Goal: Task Accomplishment & Management: Manage account settings

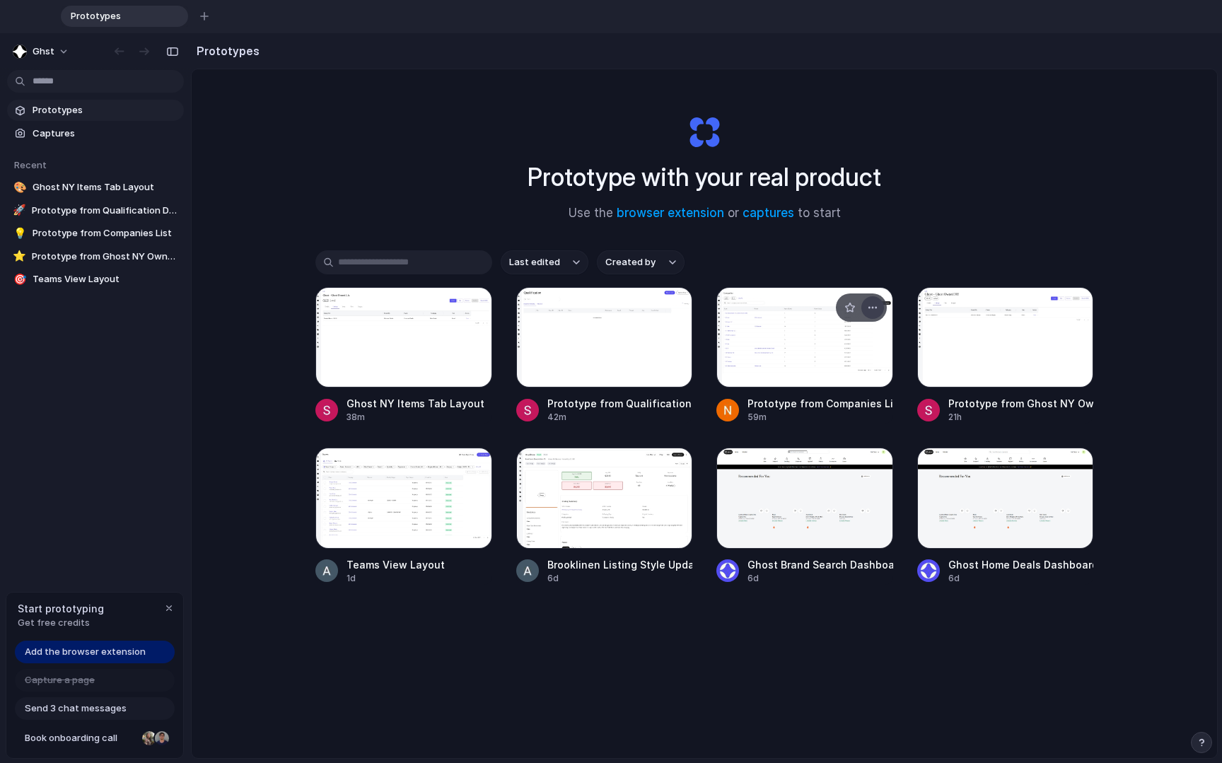
click at [791, 308] on div "button" at bounding box center [872, 307] width 11 height 11
click at [791, 362] on span "Rename" at bounding box center [819, 363] width 36 height 14
type input "*"
type input "**********"
click at [791, 308] on div "button" at bounding box center [849, 307] width 11 height 11
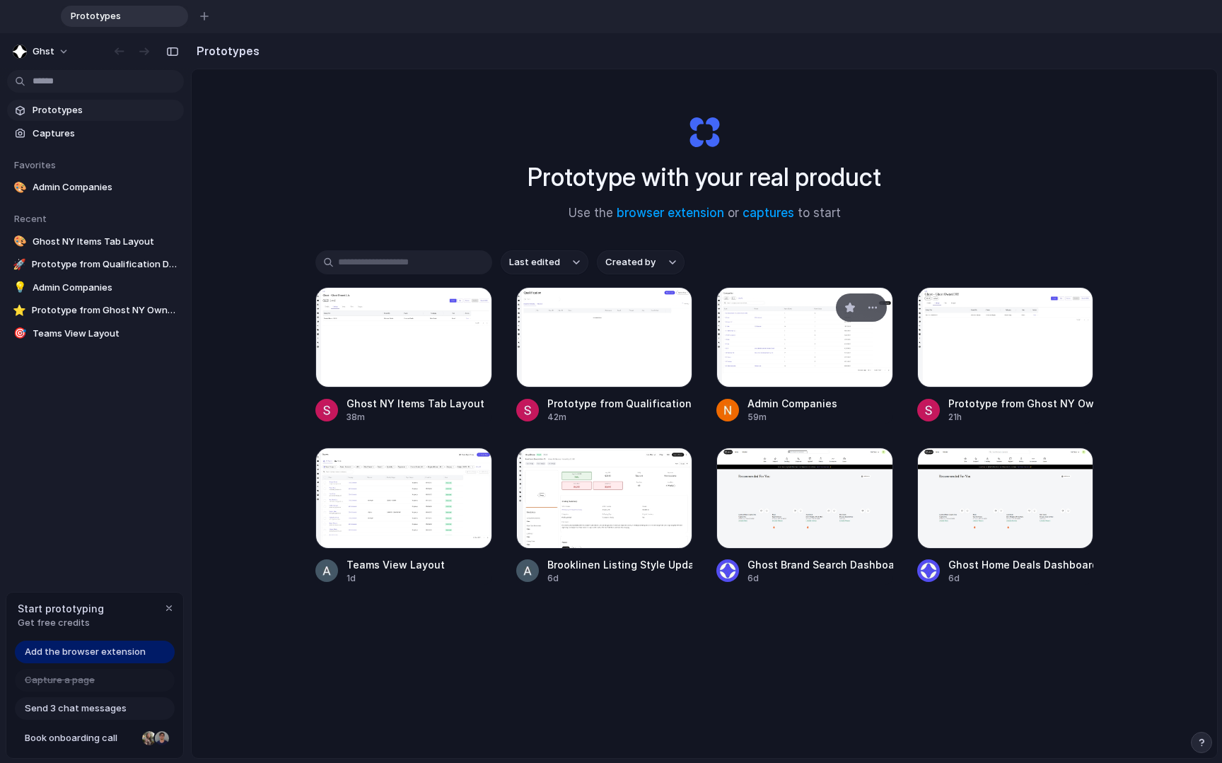
click at [767, 349] on div at bounding box center [804, 337] width 177 height 100
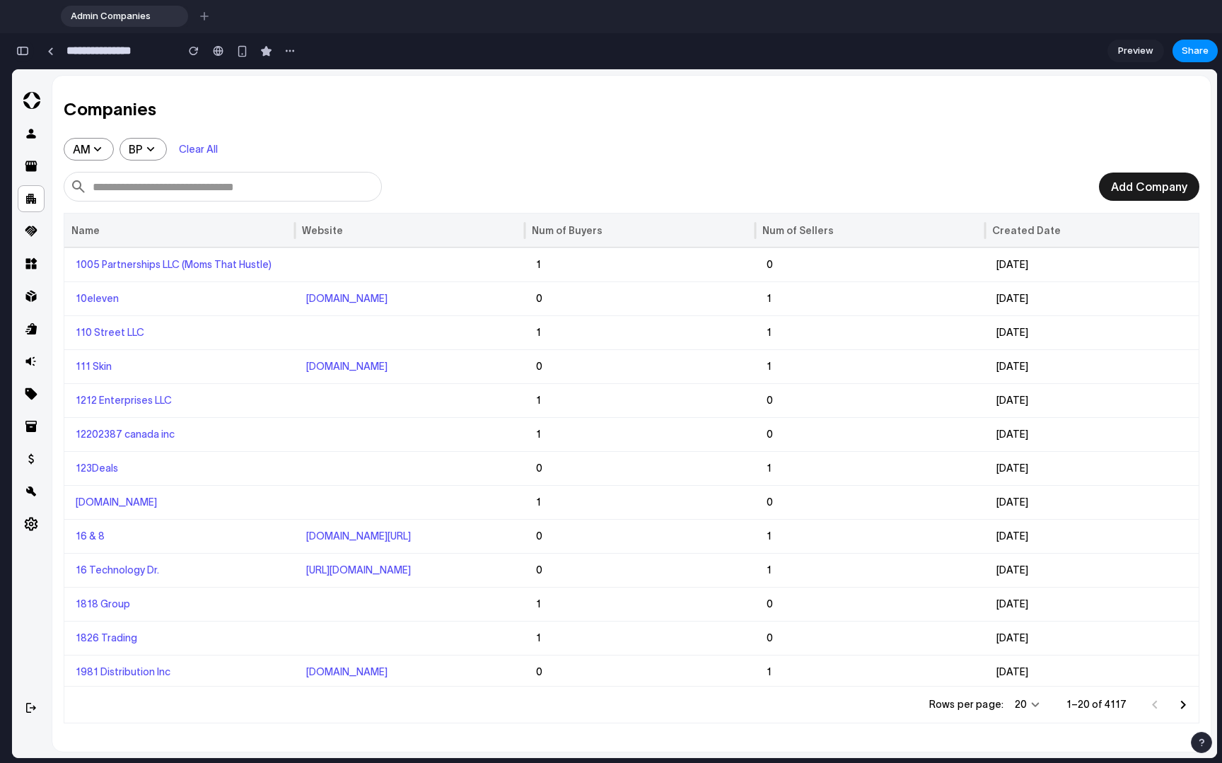
click at [25, 52] on div "button" at bounding box center [22, 51] width 13 height 10
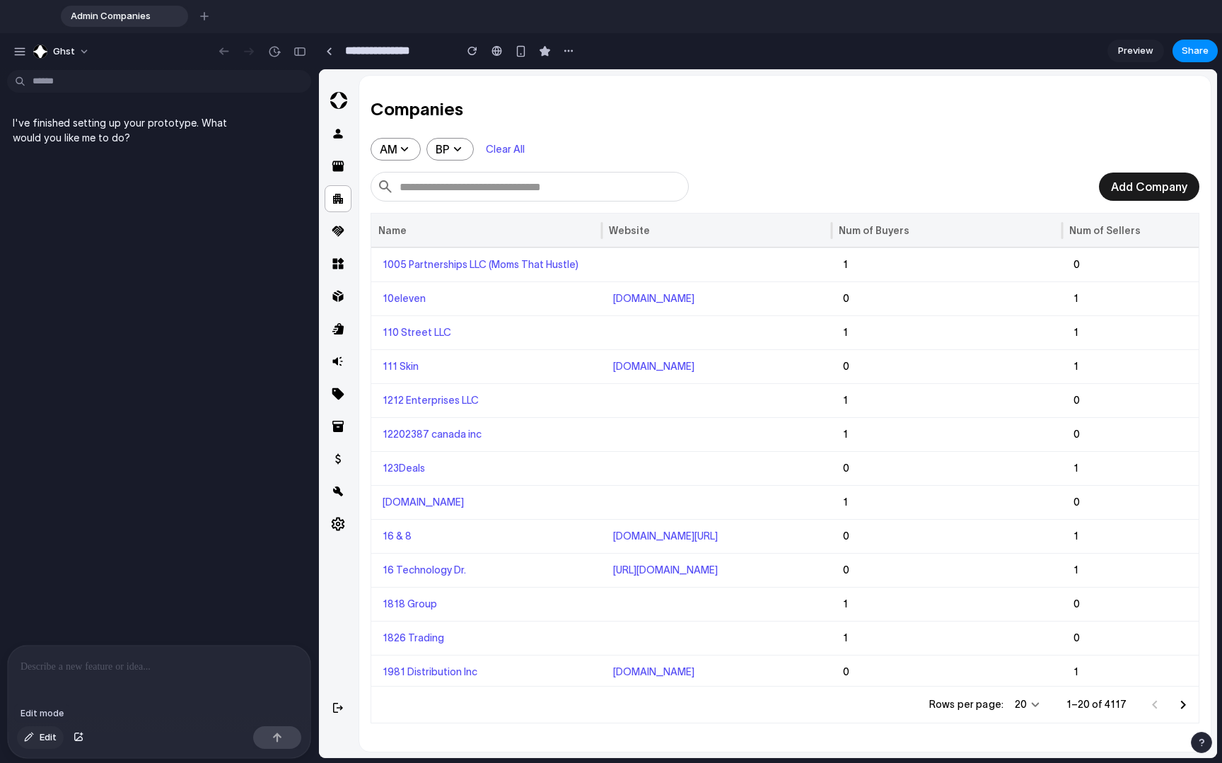
click at [43, 600] on span "Edit" at bounding box center [48, 738] width 17 height 14
click at [570, 52] on div "button" at bounding box center [568, 50] width 11 height 11
click at [570, 52] on div "Duplicate Delete" at bounding box center [611, 381] width 1222 height 763
click at [84, 52] on button "ghst" at bounding box center [62, 51] width 69 height 23
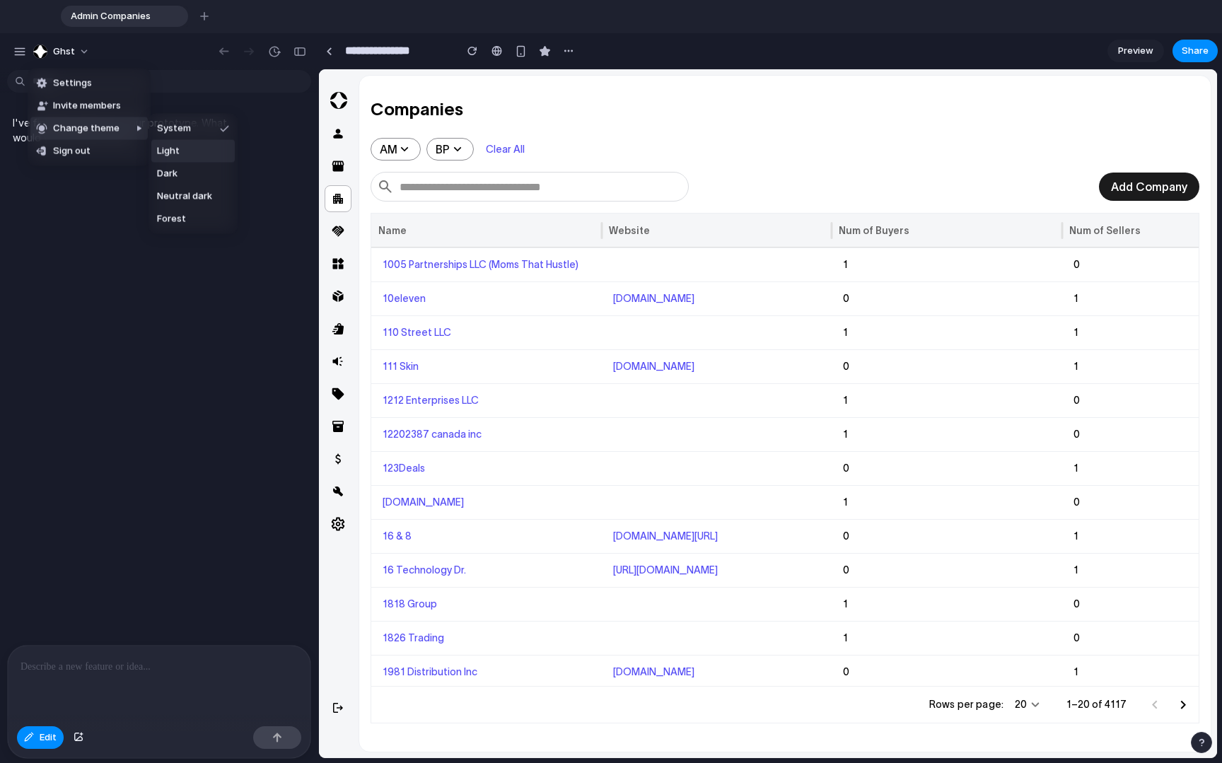
click at [662, 132] on div "Settings Invite members Change theme Sign out" at bounding box center [611, 381] width 1222 height 763
click at [153, 600] on p at bounding box center [159, 666] width 277 height 17
click at [76, 600] on p at bounding box center [159, 666] width 277 height 17
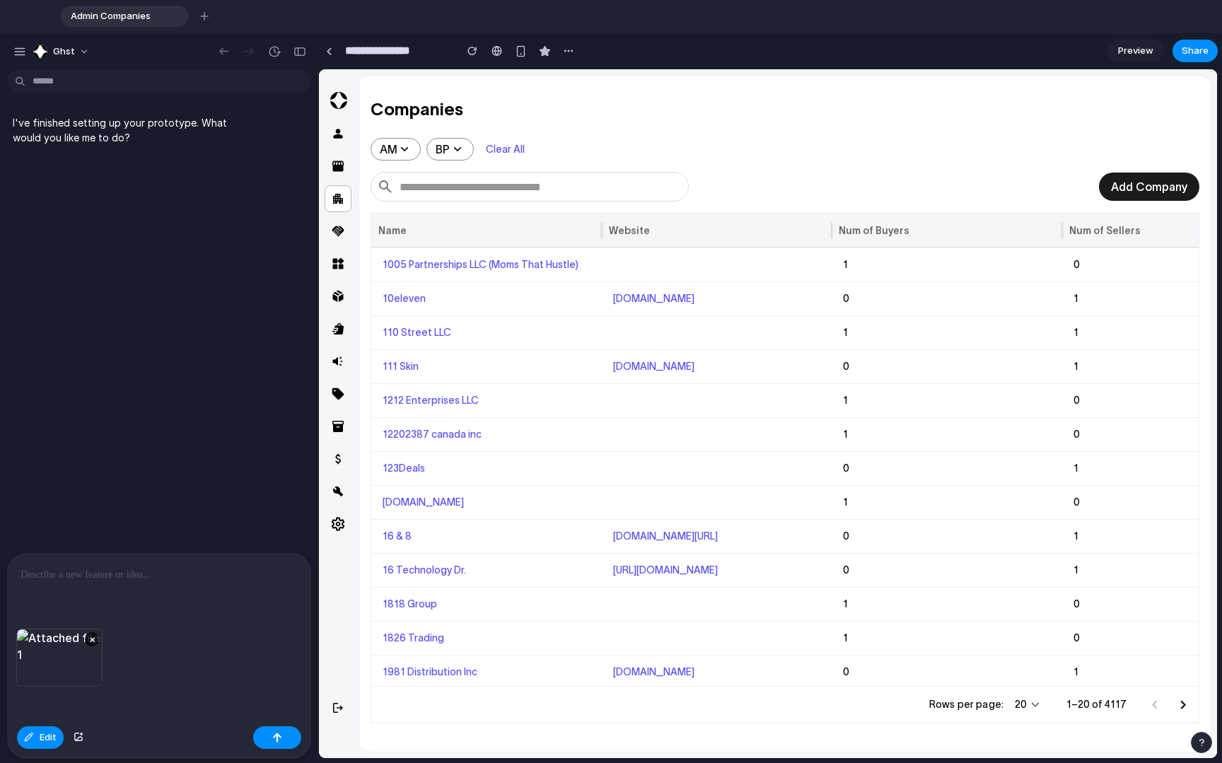
click at [71, 573] on p at bounding box center [159, 574] width 277 height 17
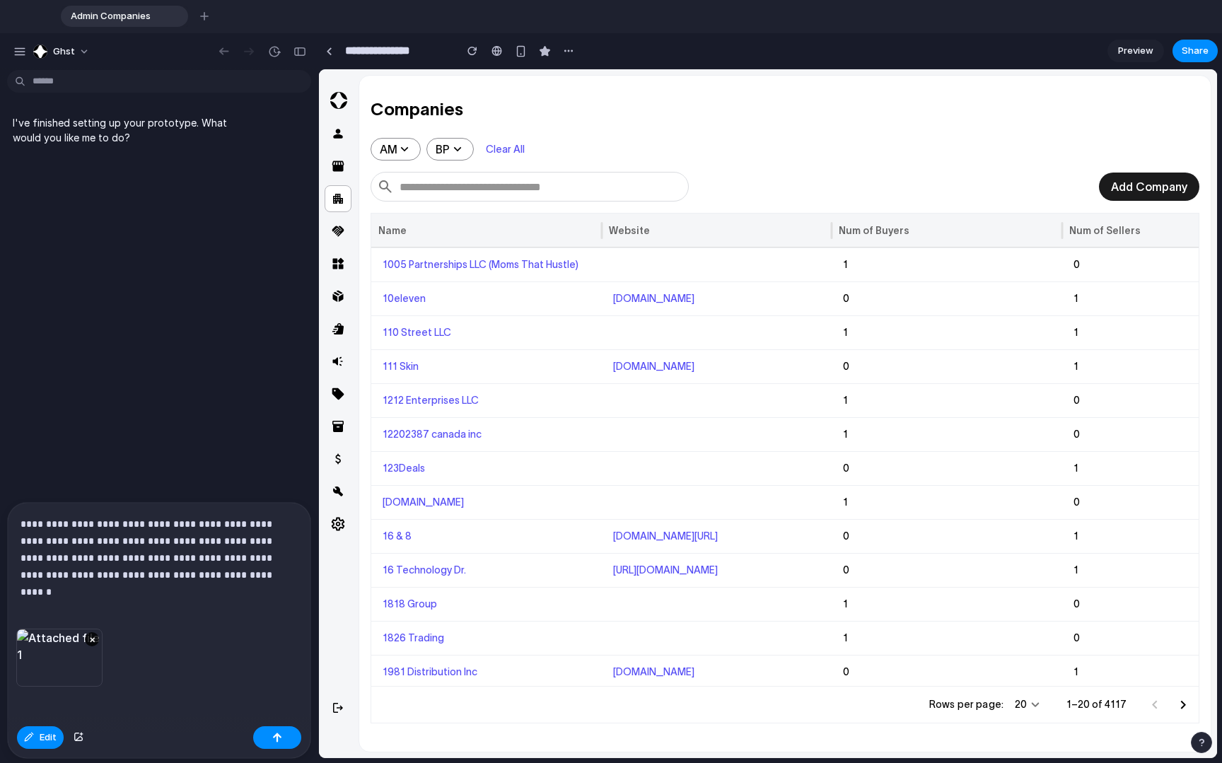
click at [233, 569] on p "**********" at bounding box center [157, 550] width 272 height 68
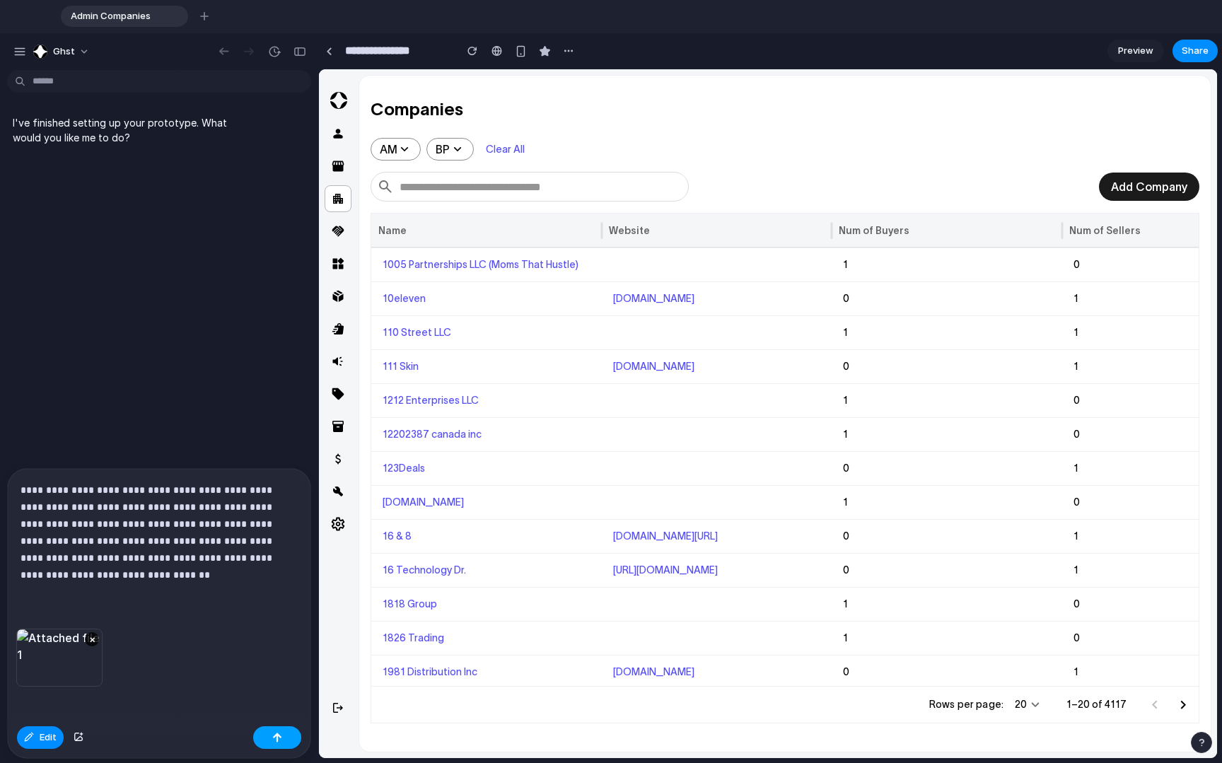
click at [287, 600] on button "button" at bounding box center [277, 737] width 48 height 23
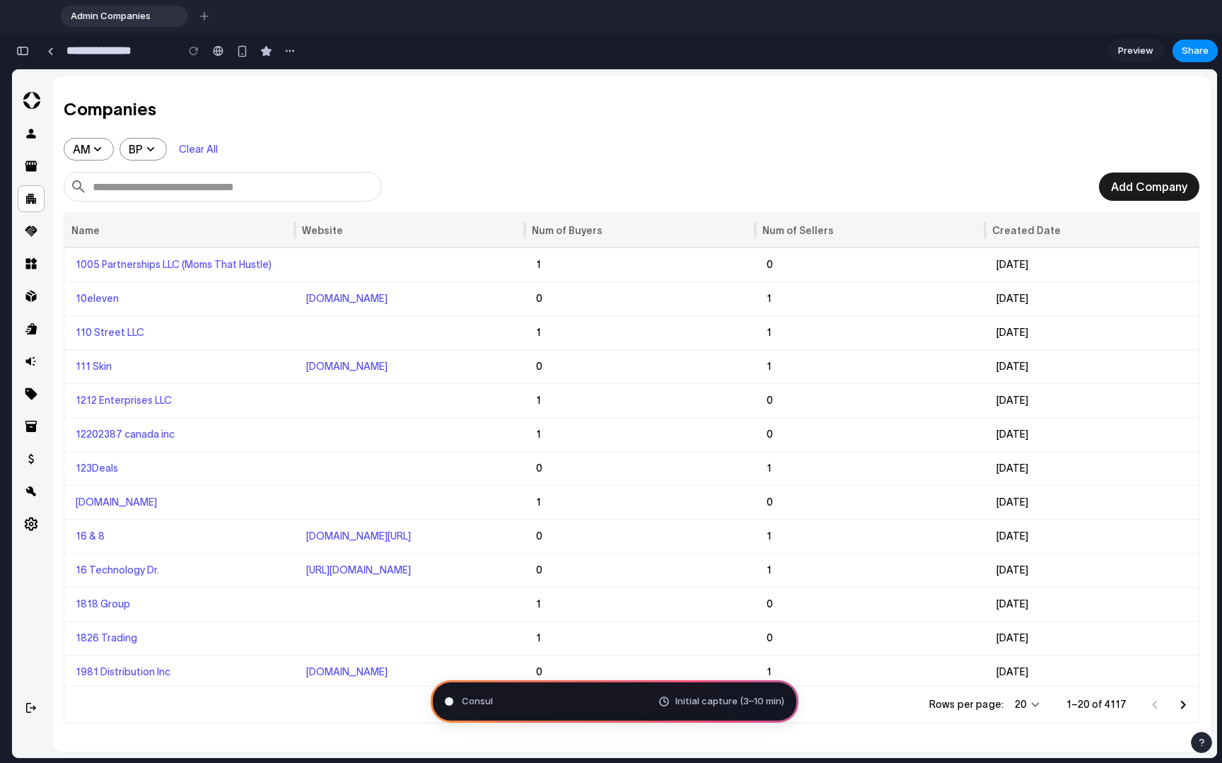
type input "**********"
click at [24, 52] on div "button" at bounding box center [22, 51] width 13 height 10
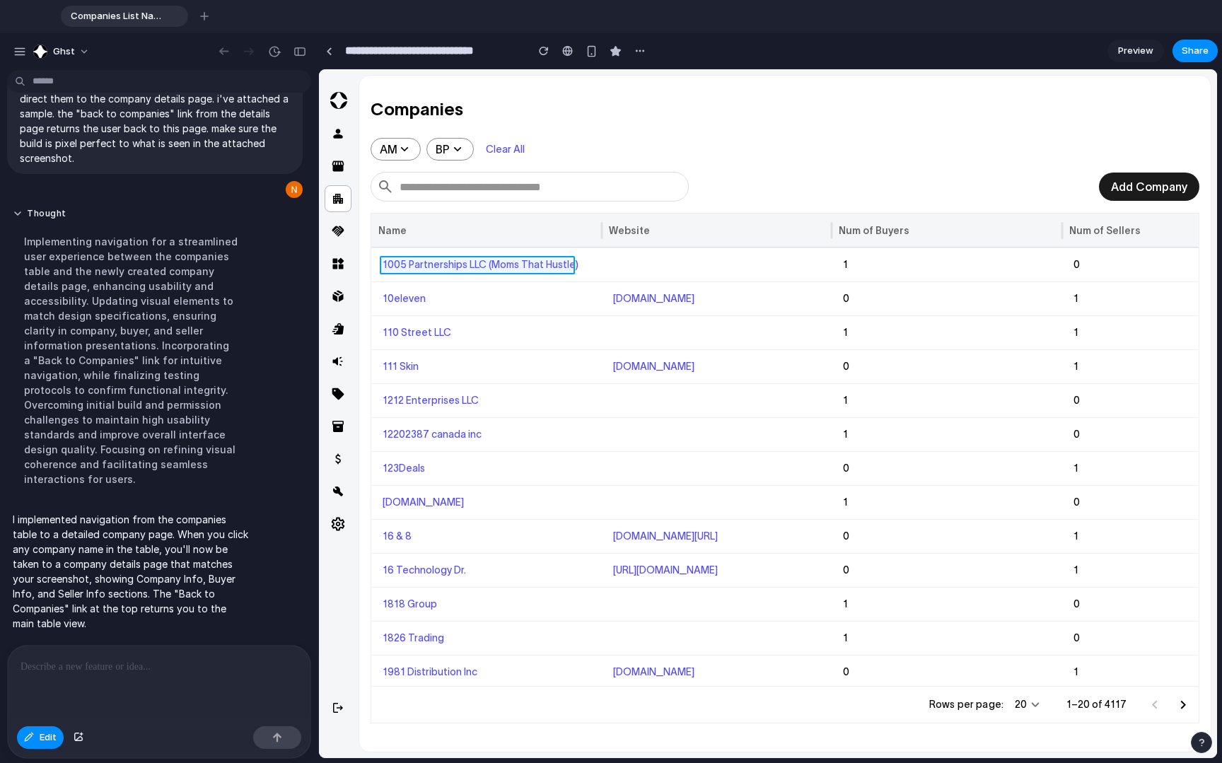
click at [477, 267] on div at bounding box center [766, 414] width 892 height 688
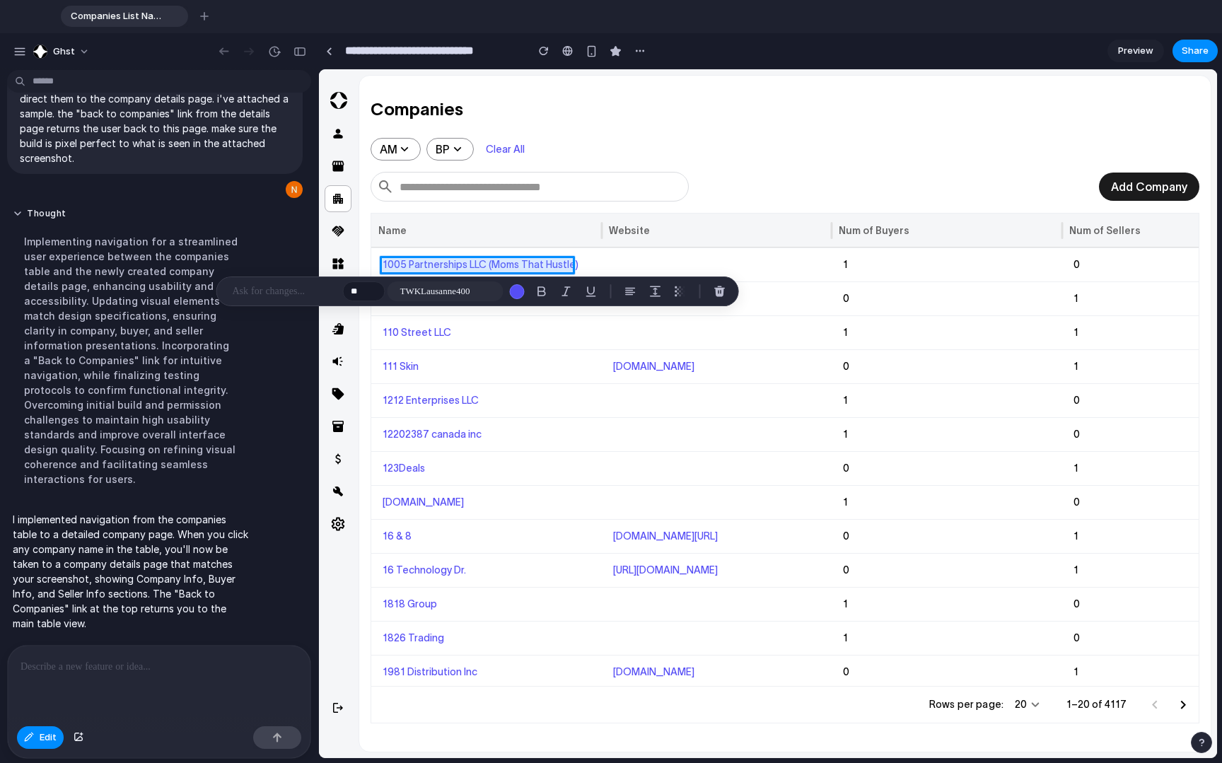
click at [477, 267] on div at bounding box center [766, 414] width 892 height 688
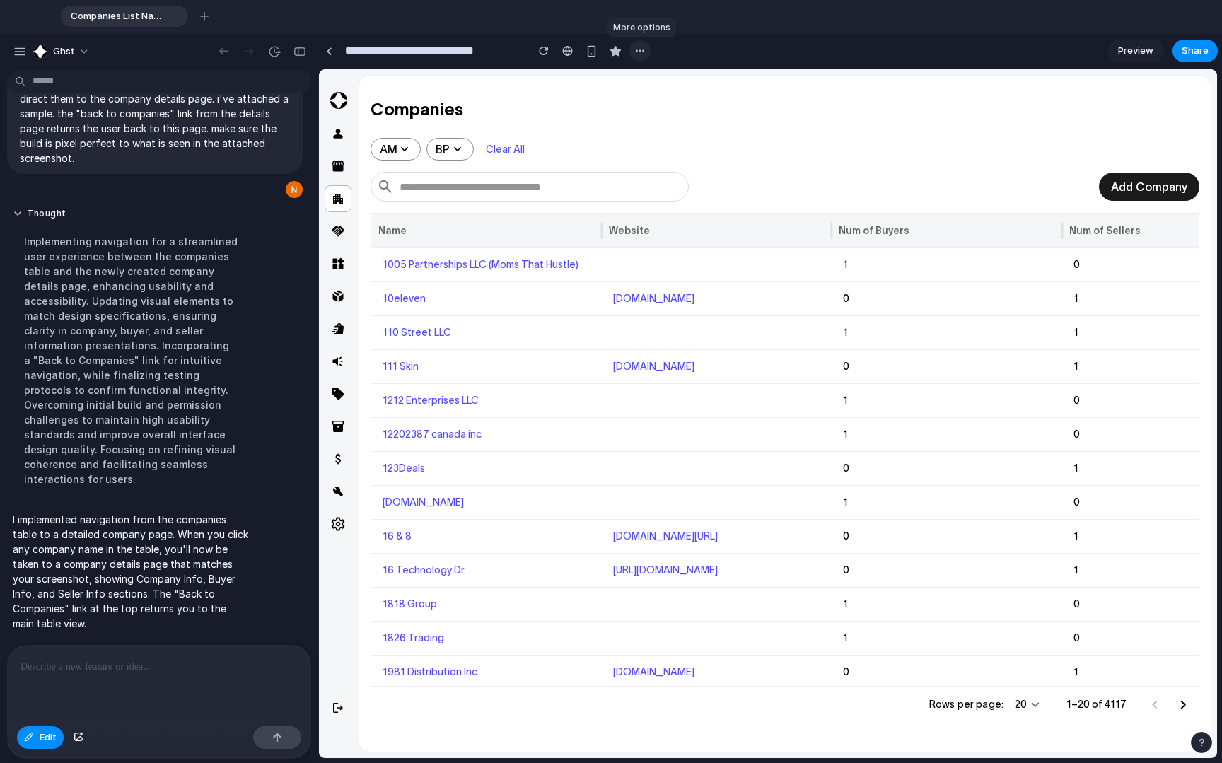
click at [636, 57] on button "button" at bounding box center [639, 50] width 21 height 21
click at [791, 56] on div "Duplicate Delete" at bounding box center [611, 381] width 1222 height 763
click at [791, 53] on span "Preview" at bounding box center [1135, 51] width 35 height 14
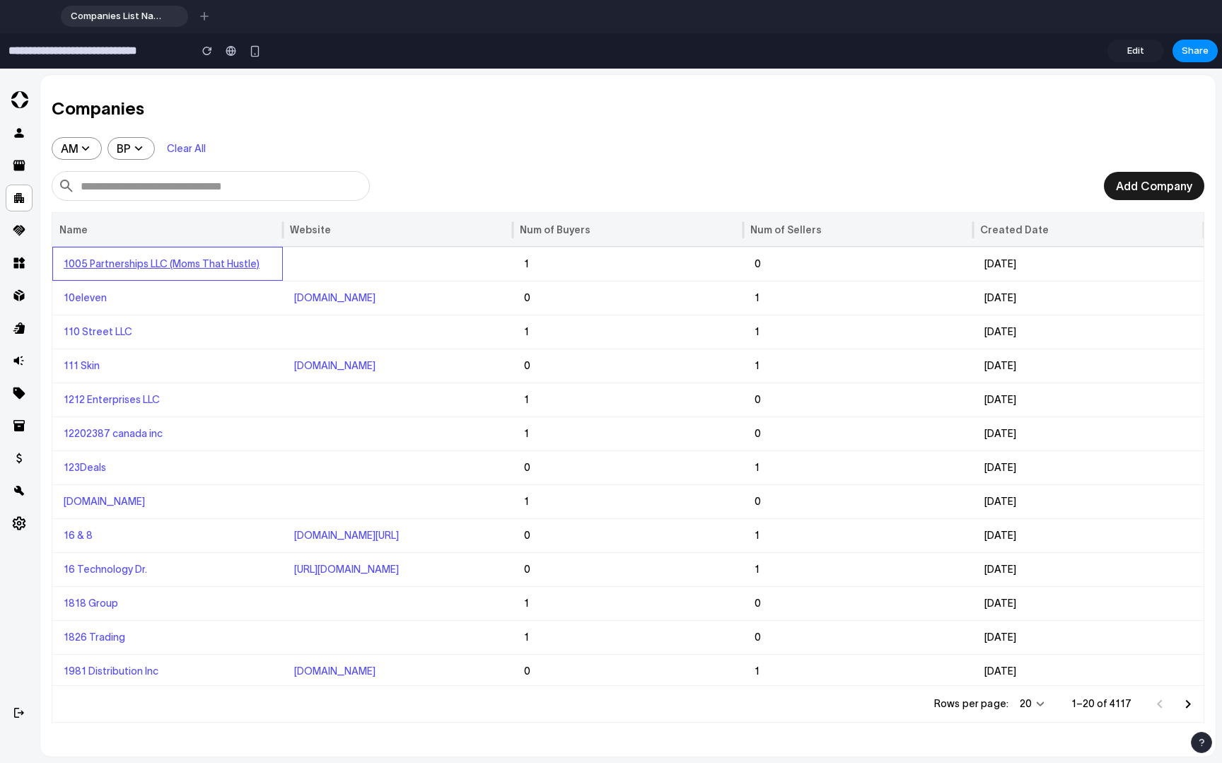
click at [118, 265] on link "1005 Partnerships LLC (Moms That Hustle)" at bounding box center [162, 263] width 196 height 11
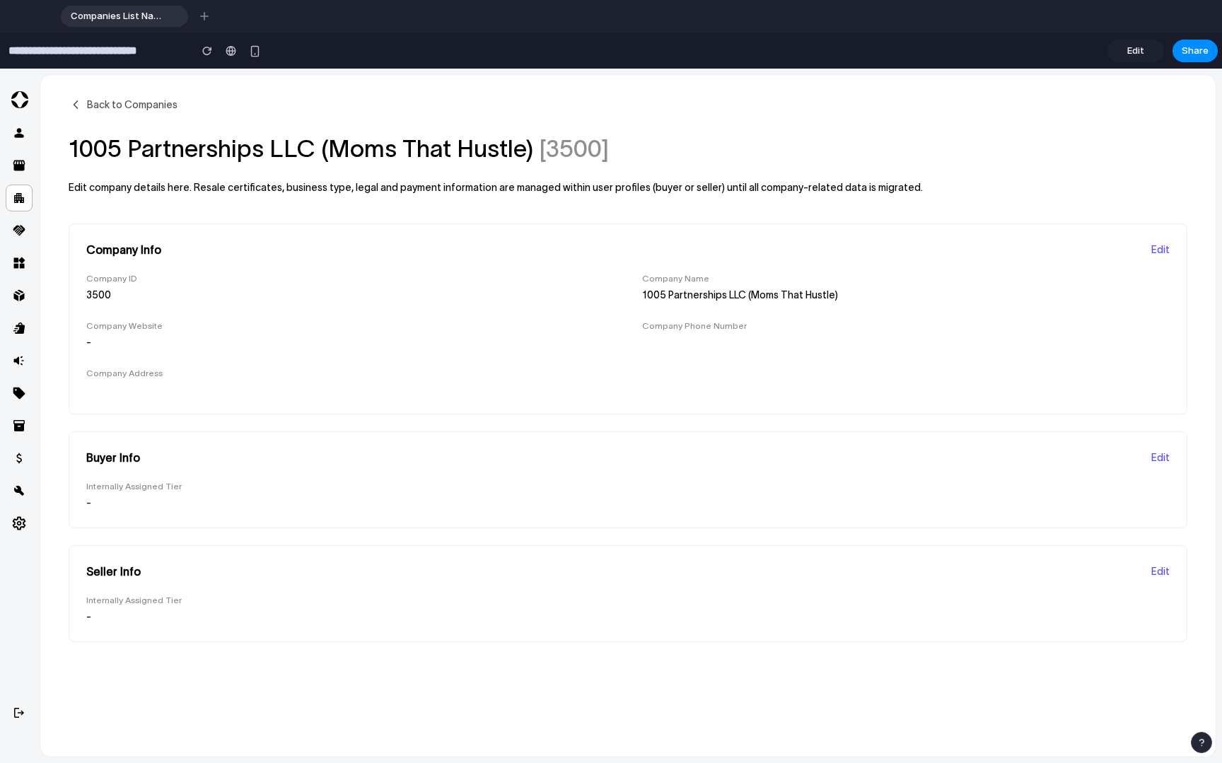
click at [129, 98] on button "Back to Companies" at bounding box center [123, 105] width 109 height 14
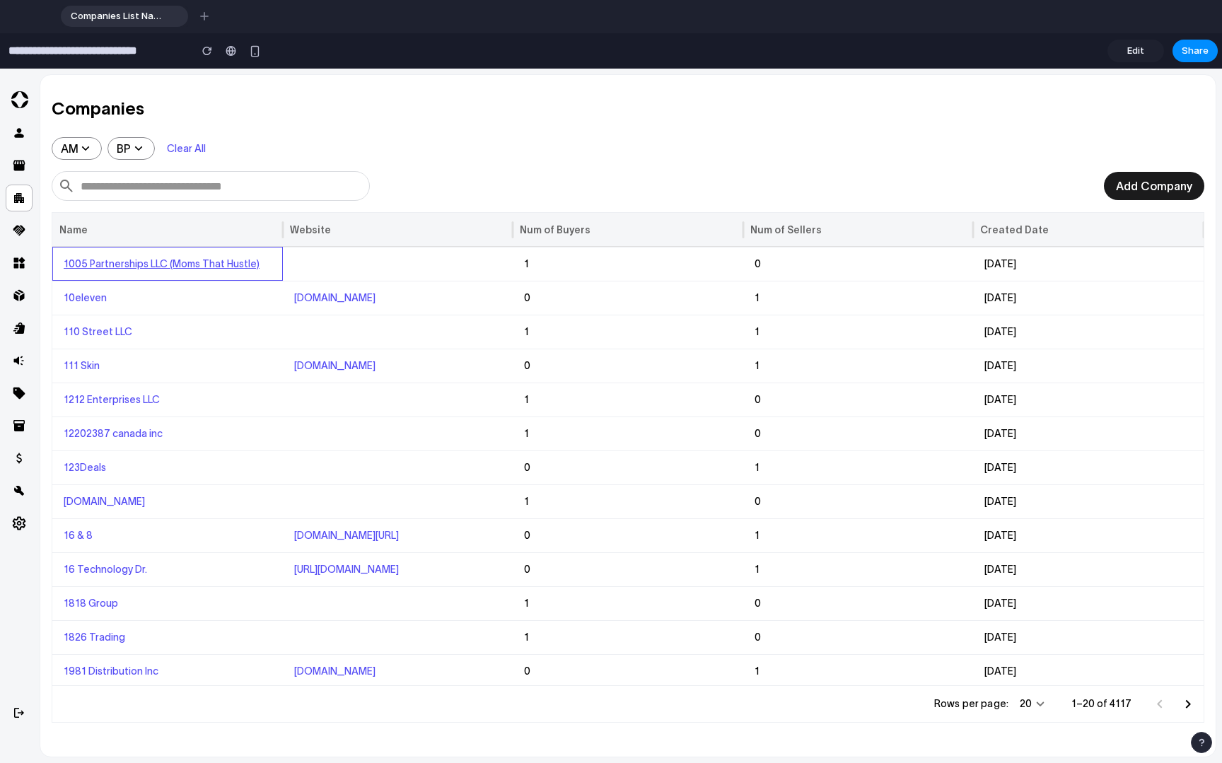
click at [119, 262] on link "1005 Partnerships LLC (Moms That Hustle)" at bounding box center [162, 263] width 196 height 11
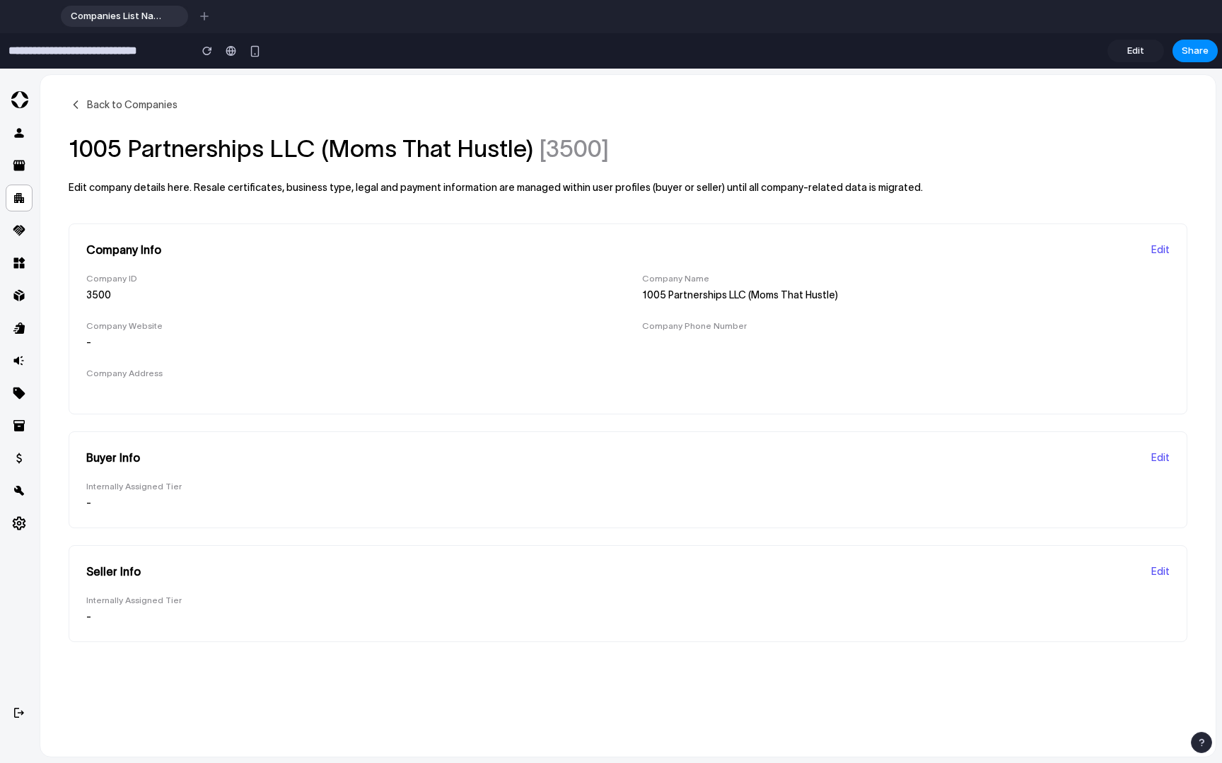
click at [117, 107] on span "Back to Companies" at bounding box center [132, 104] width 91 height 11
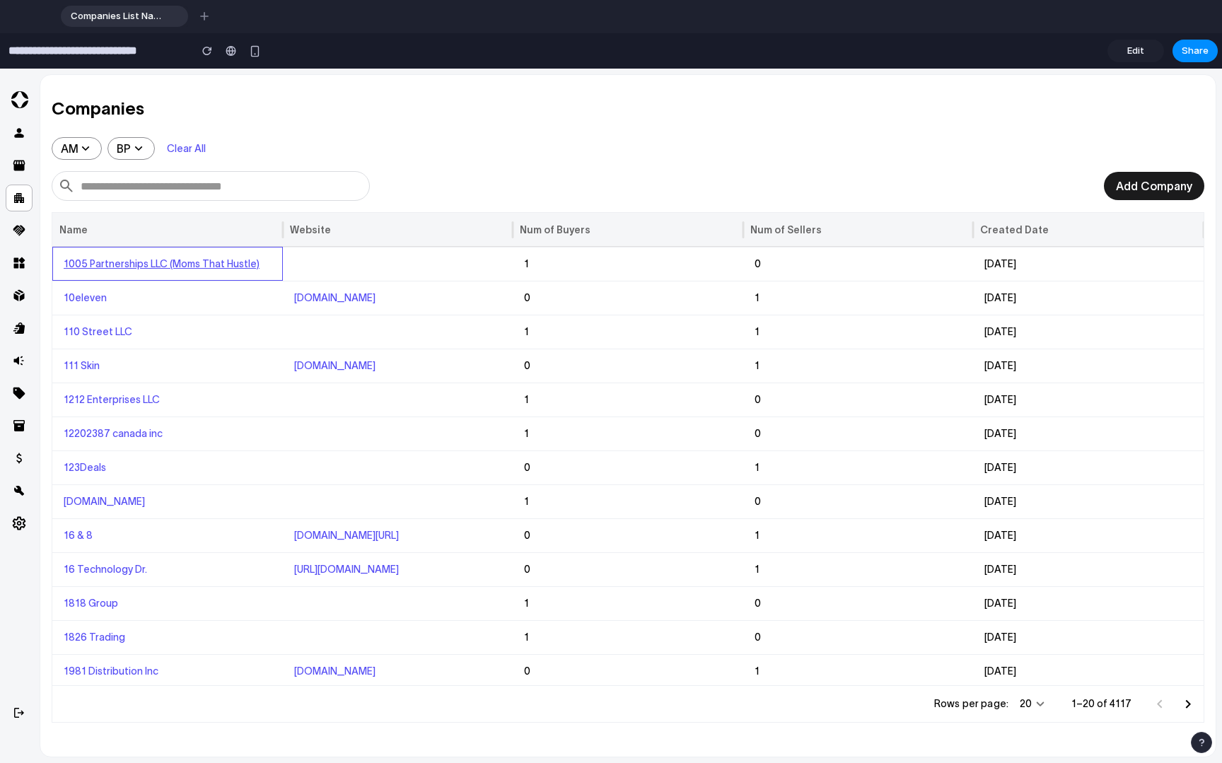
click at [122, 267] on link "1005 Partnerships LLC (Moms That Hustle)" at bounding box center [162, 263] width 196 height 11
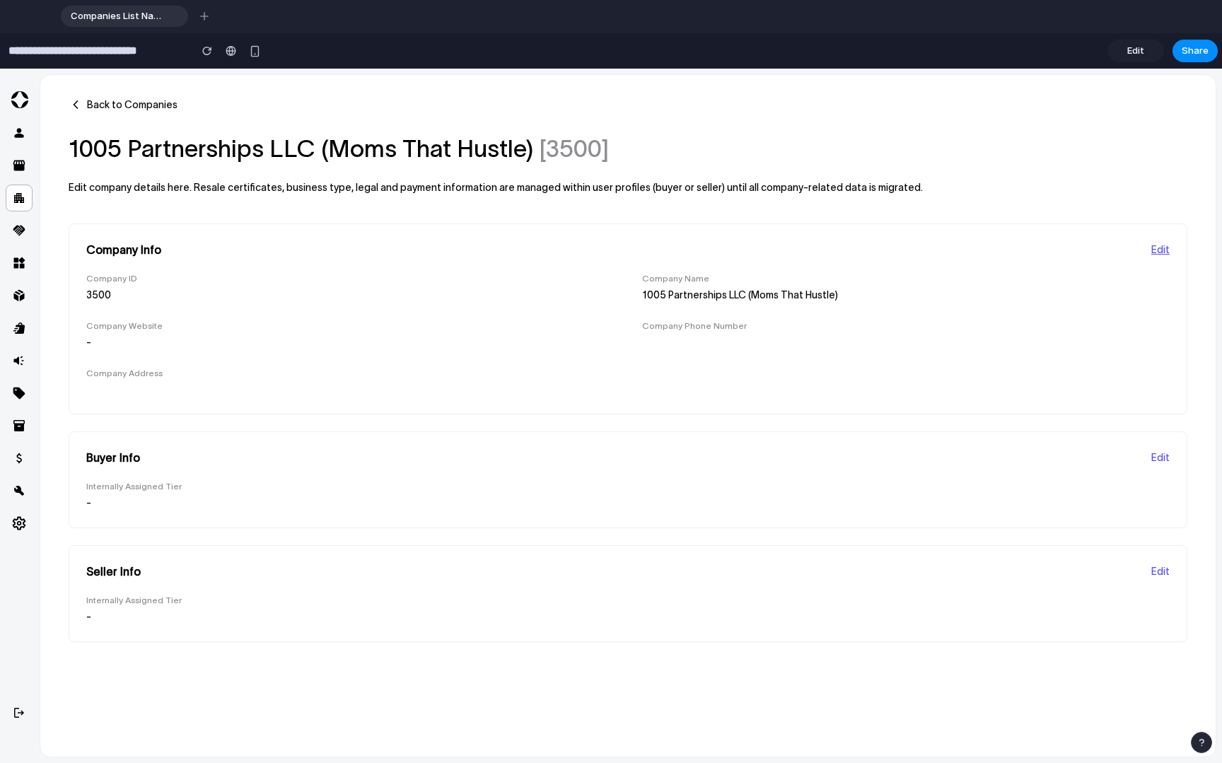
click at [791, 249] on button "Edit" at bounding box center [1160, 249] width 18 height 11
click at [117, 105] on span "Back to Companies" at bounding box center [132, 104] width 91 height 11
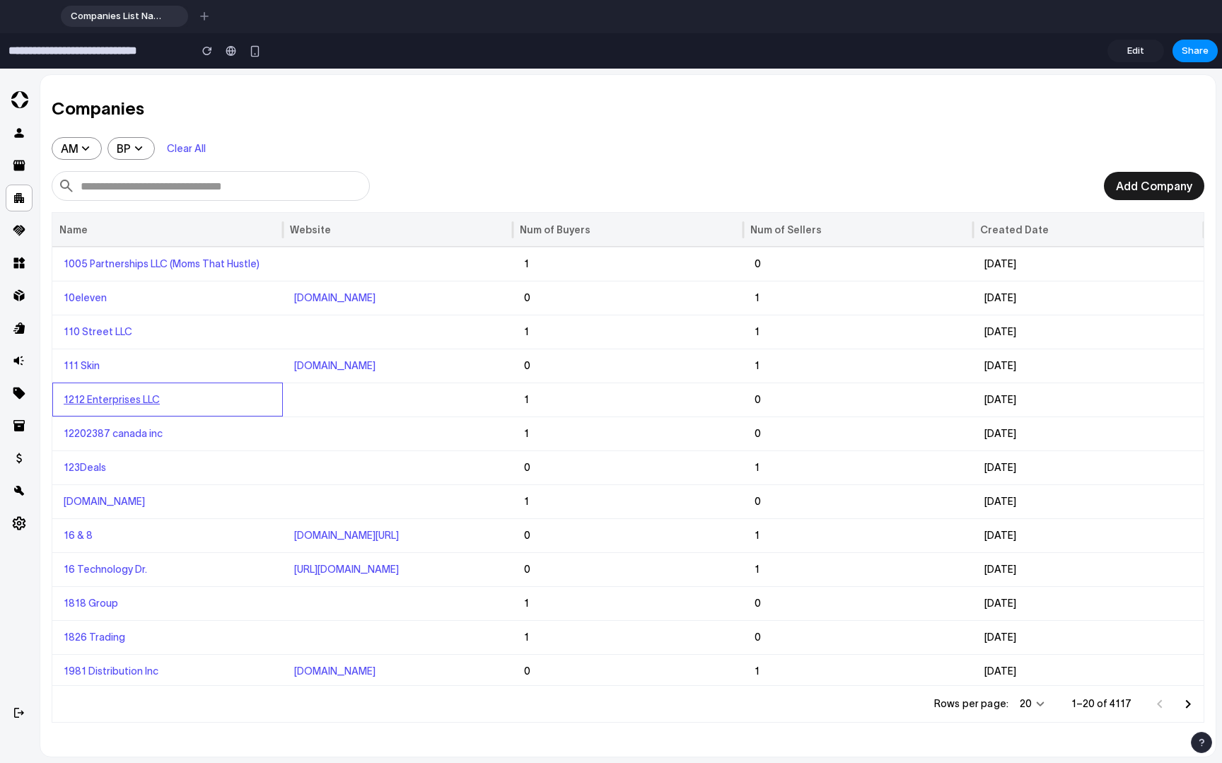
click at [119, 399] on link "1212 Enterprises LLC" at bounding box center [112, 399] width 96 height 11
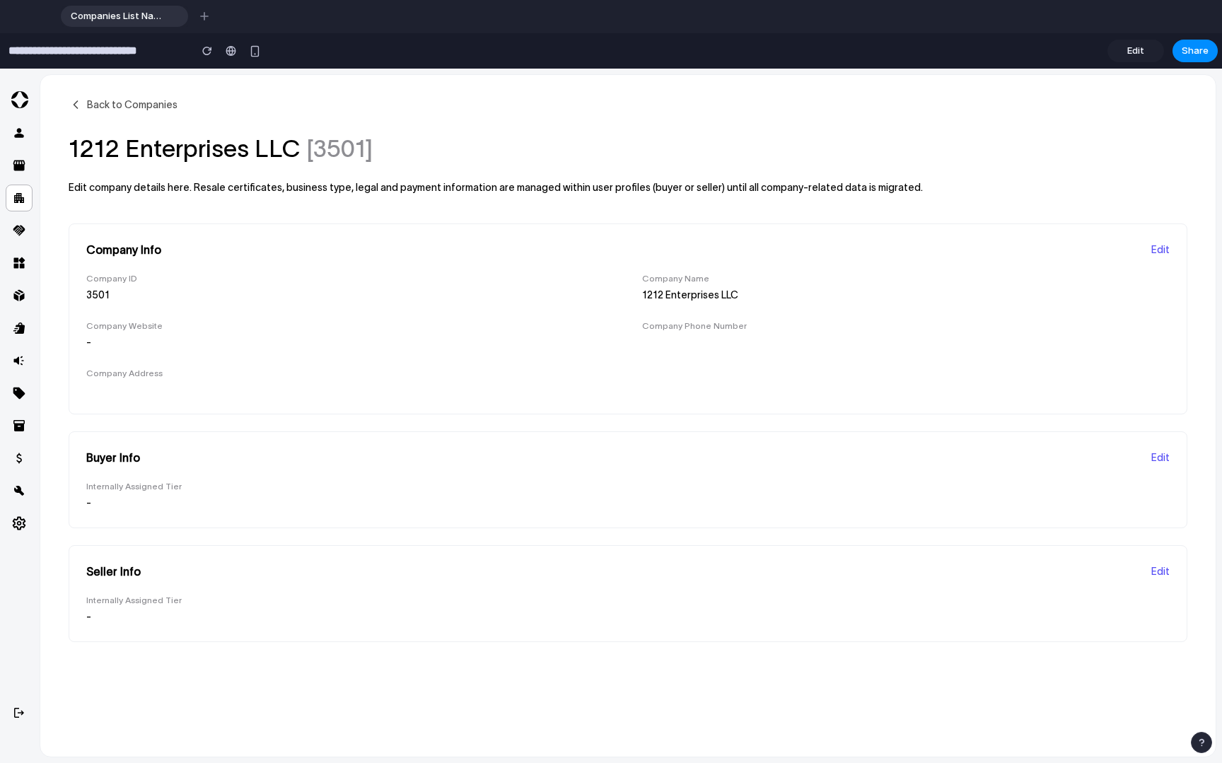
click at [141, 100] on span "Back to Companies" at bounding box center [132, 104] width 91 height 11
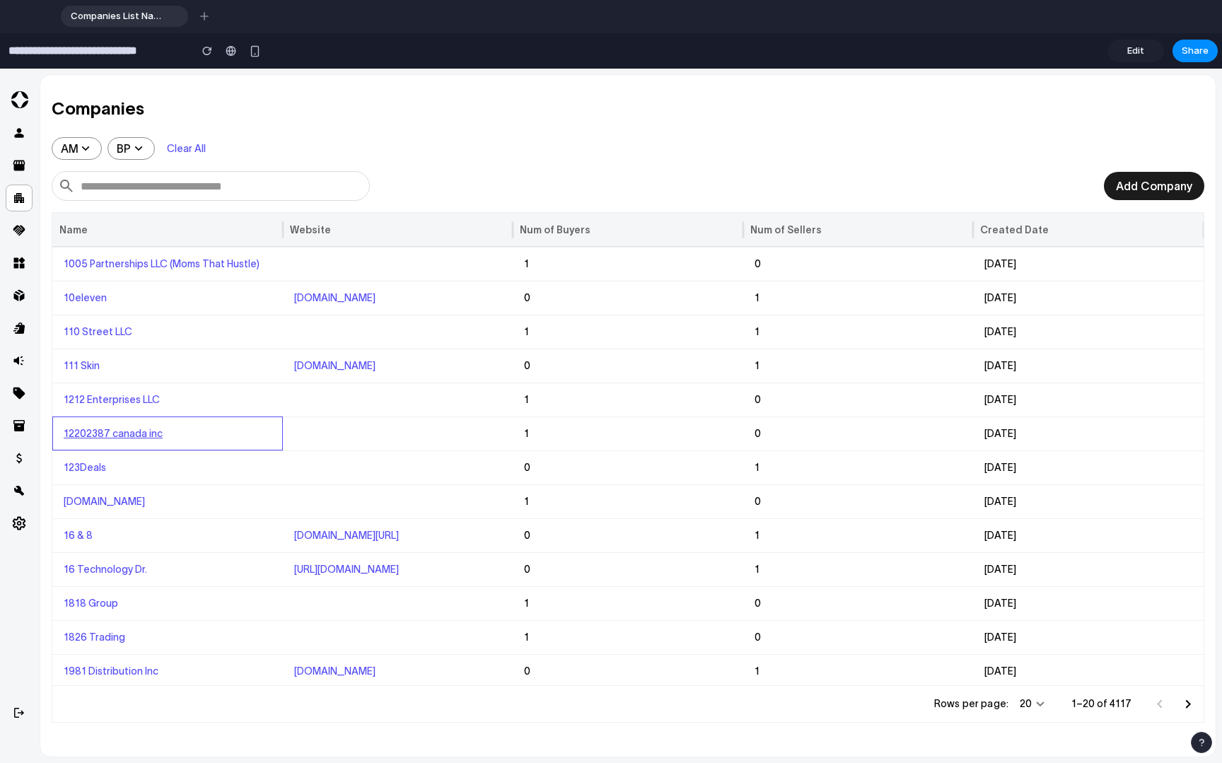
click at [105, 432] on link "12202387 canada inc" at bounding box center [113, 433] width 99 height 11
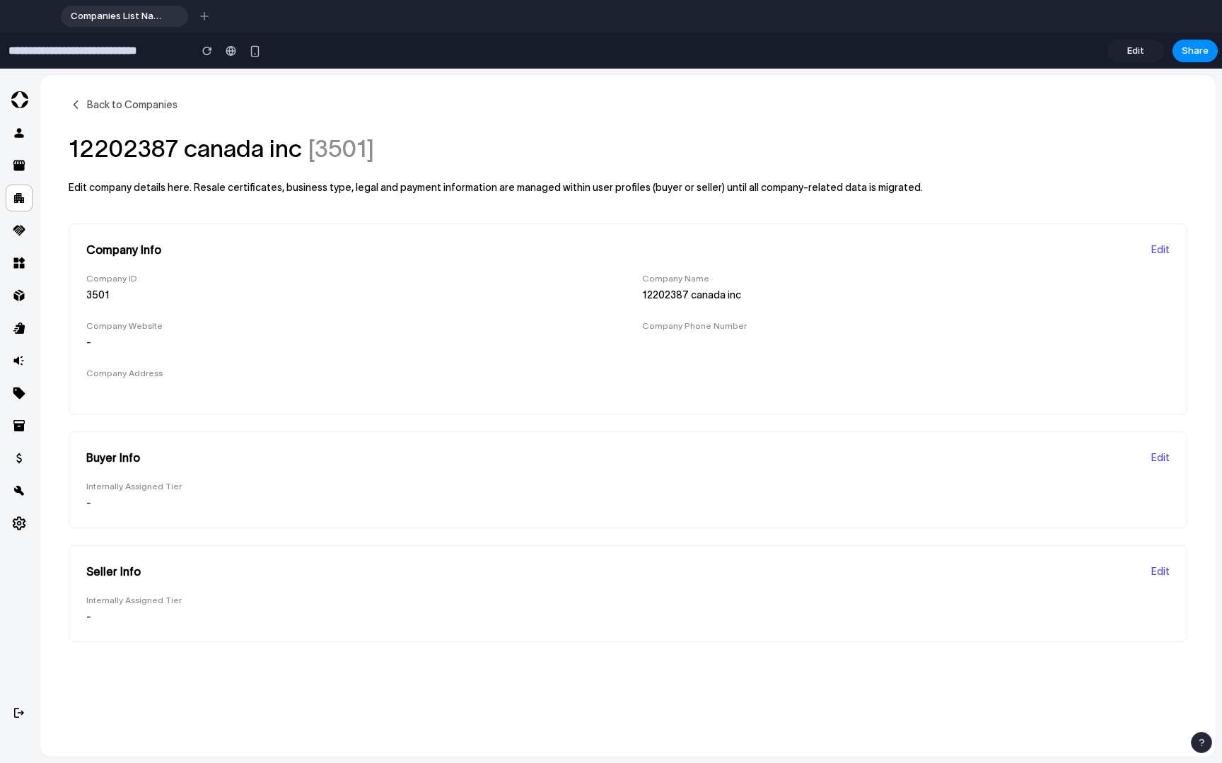
click at [129, 103] on span "Back to Companies" at bounding box center [132, 104] width 91 height 11
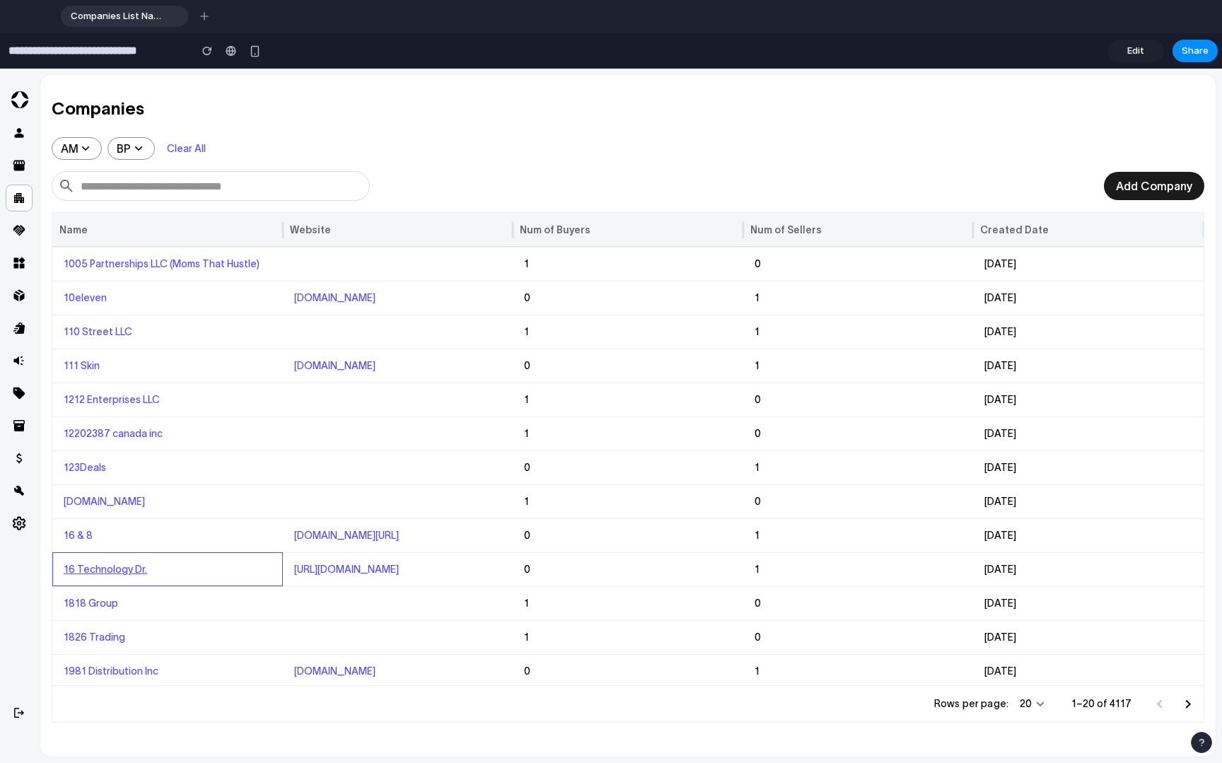
click at [96, 574] on link "16 Technology Dr." at bounding box center [105, 569] width 83 height 11
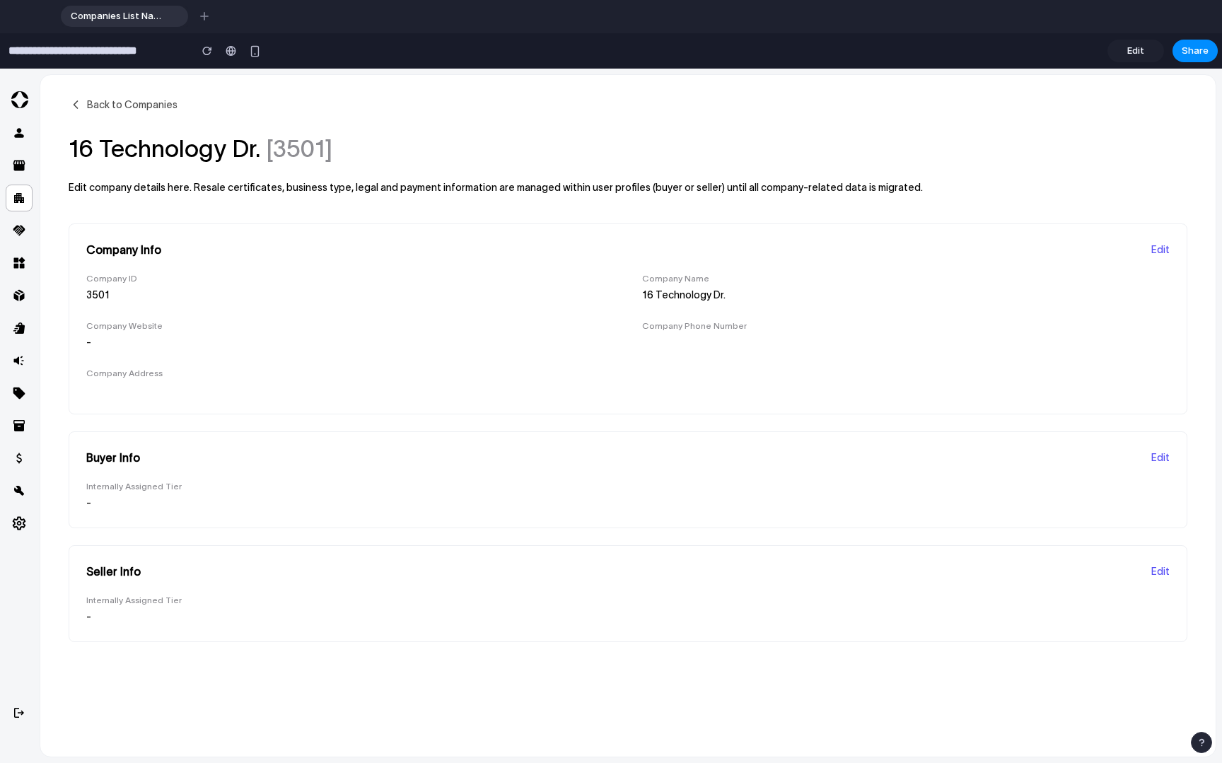
click at [108, 100] on span "Back to Companies" at bounding box center [132, 104] width 91 height 11
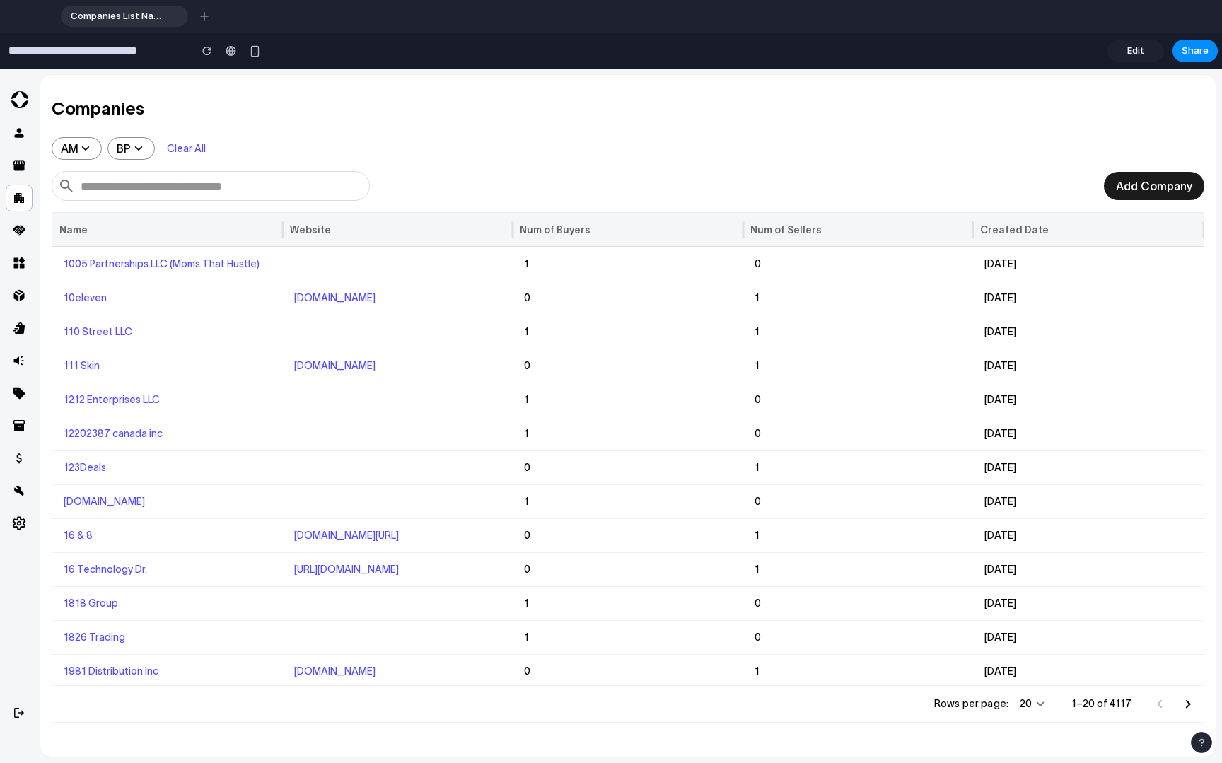
click at [424, 110] on h2 "Companies" at bounding box center [628, 109] width 1153 height 23
click at [426, 141] on div "AM BP Clear All" at bounding box center [628, 154] width 1153 height 34
click at [296, 144] on div "AM BP Clear All" at bounding box center [628, 154] width 1153 height 34
click at [122, 17] on span "Companies List Navigation View" at bounding box center [115, 16] width 100 height 14
click at [395, 165] on div "AM BP Clear All" at bounding box center [628, 154] width 1153 height 34
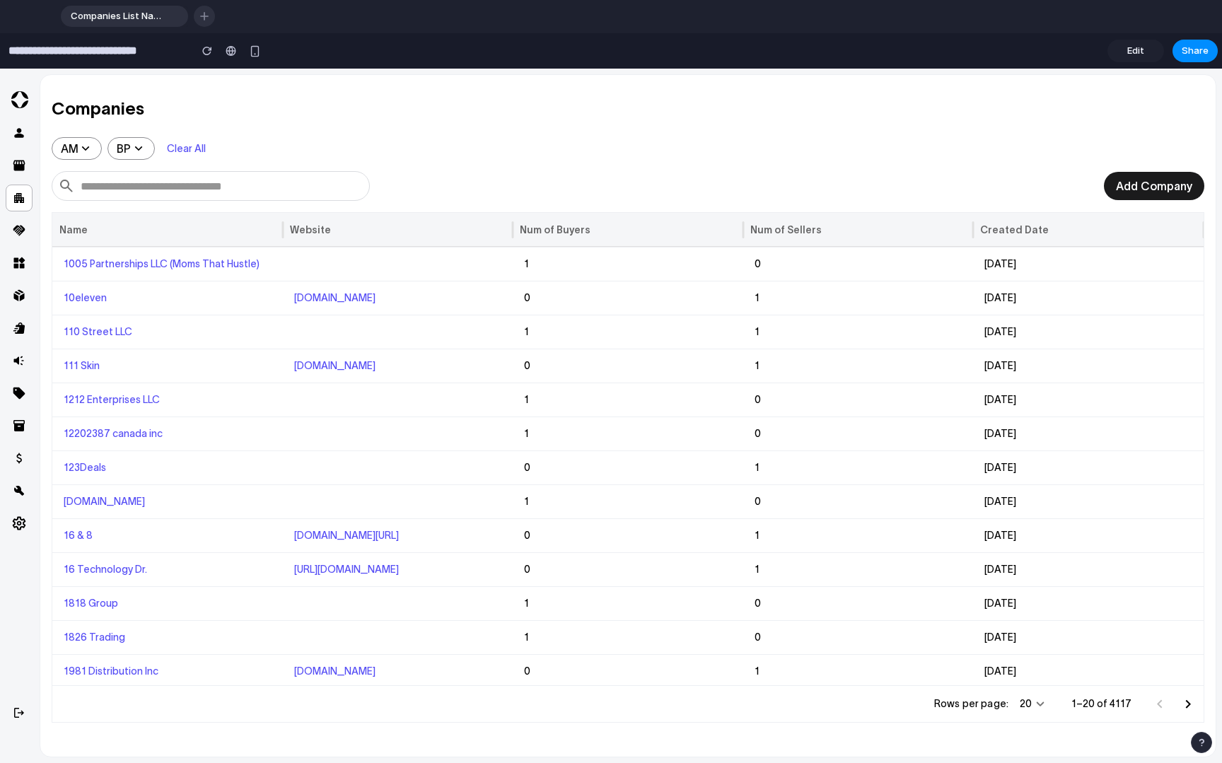
click at [206, 17] on div "button" at bounding box center [204, 16] width 8 height 8
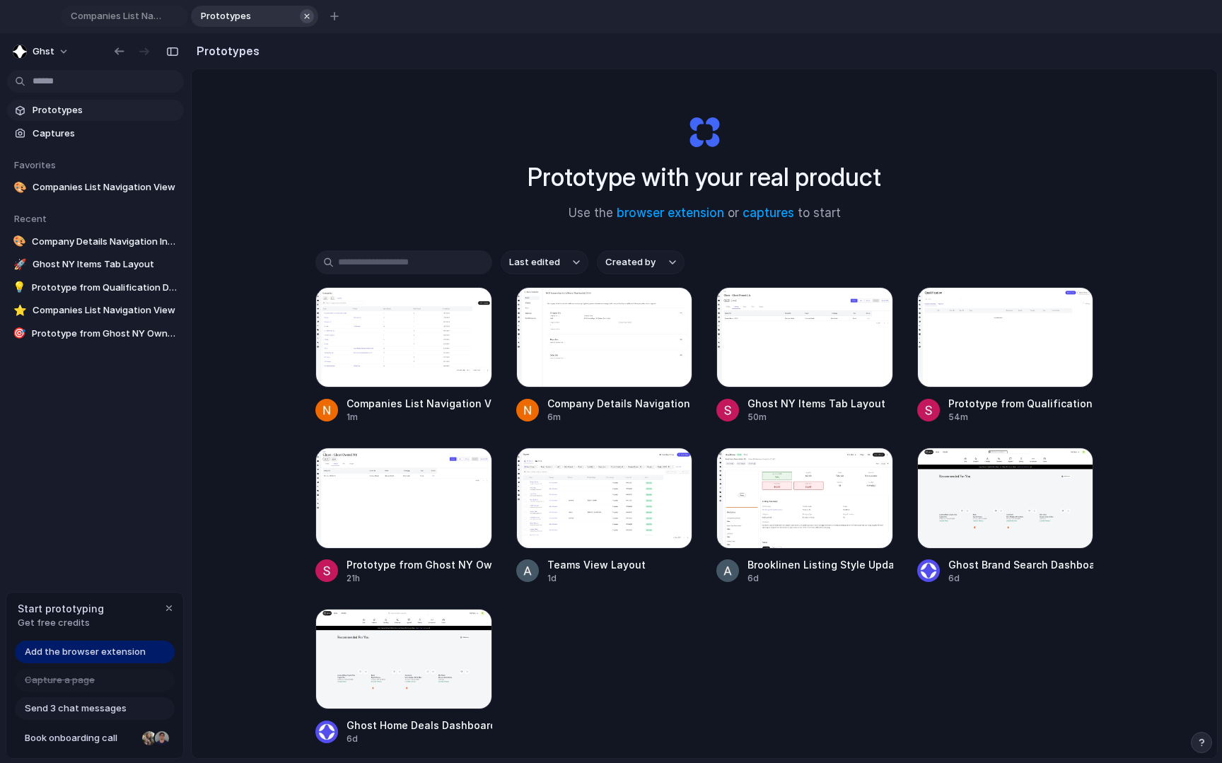
click at [306, 16] on div "button" at bounding box center [307, 16] width 10 height 10
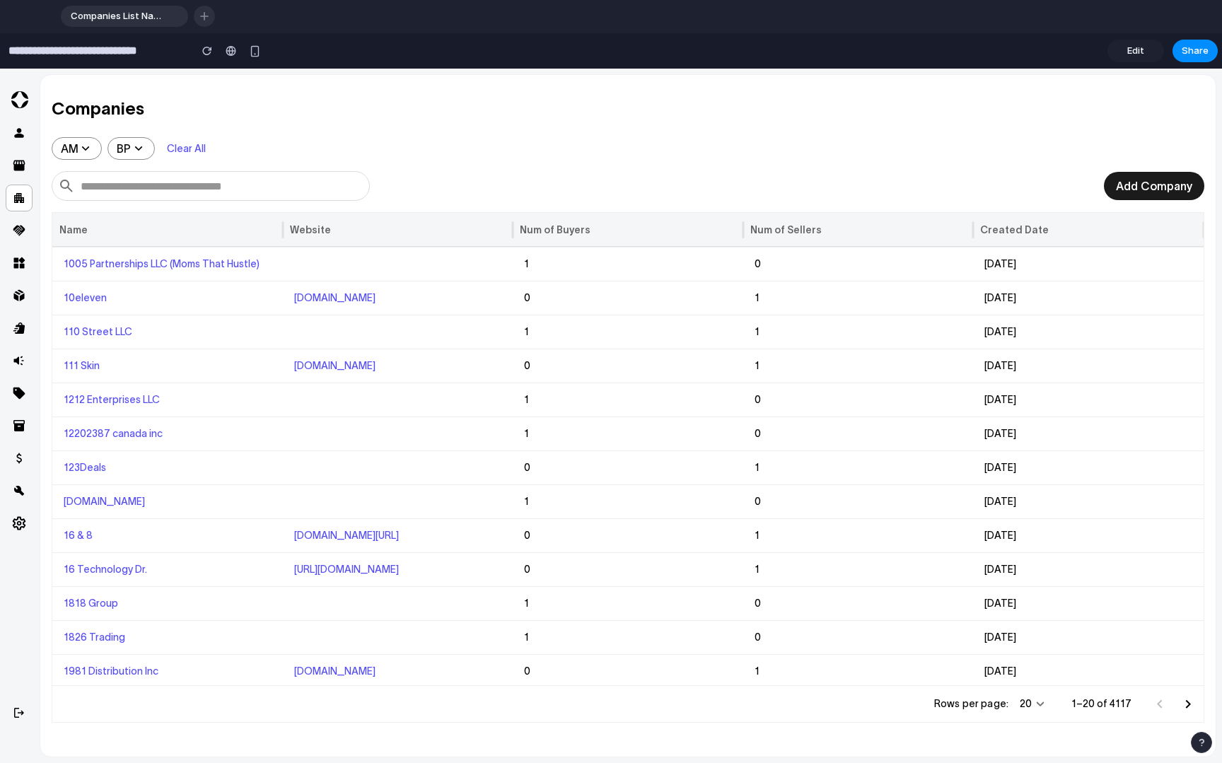
click at [211, 14] on button "button" at bounding box center [204, 16] width 21 height 21
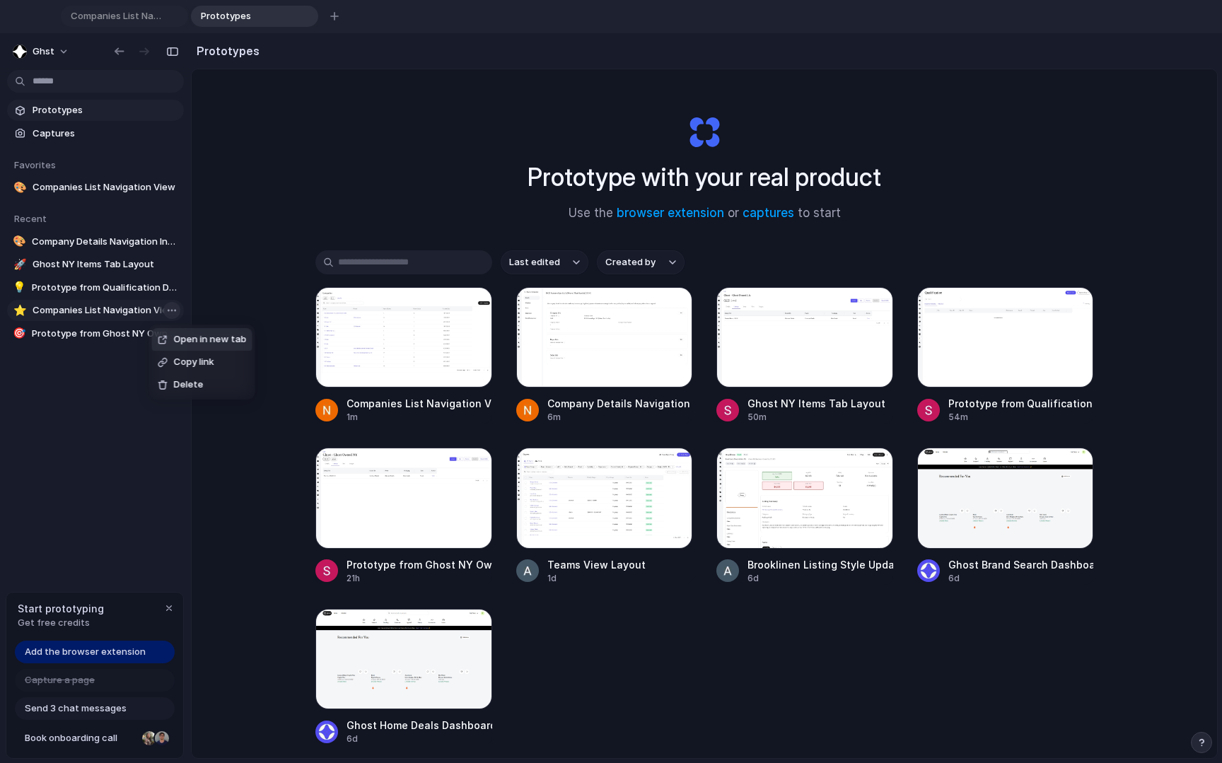
click at [167, 310] on body "Companies List Navigation View Prototypes To pick up a draggable item, press th…" at bounding box center [611, 381] width 1222 height 763
click at [260, 230] on div "Open in new tab Copy link Delete" at bounding box center [611, 381] width 1222 height 763
click at [323, 207] on div "Prototype with your real product Use the browser extension or captures to start…" at bounding box center [704, 467] width 1025 height 797
click at [98, 186] on span "Companies List Navigation View" at bounding box center [106, 187] width 146 height 14
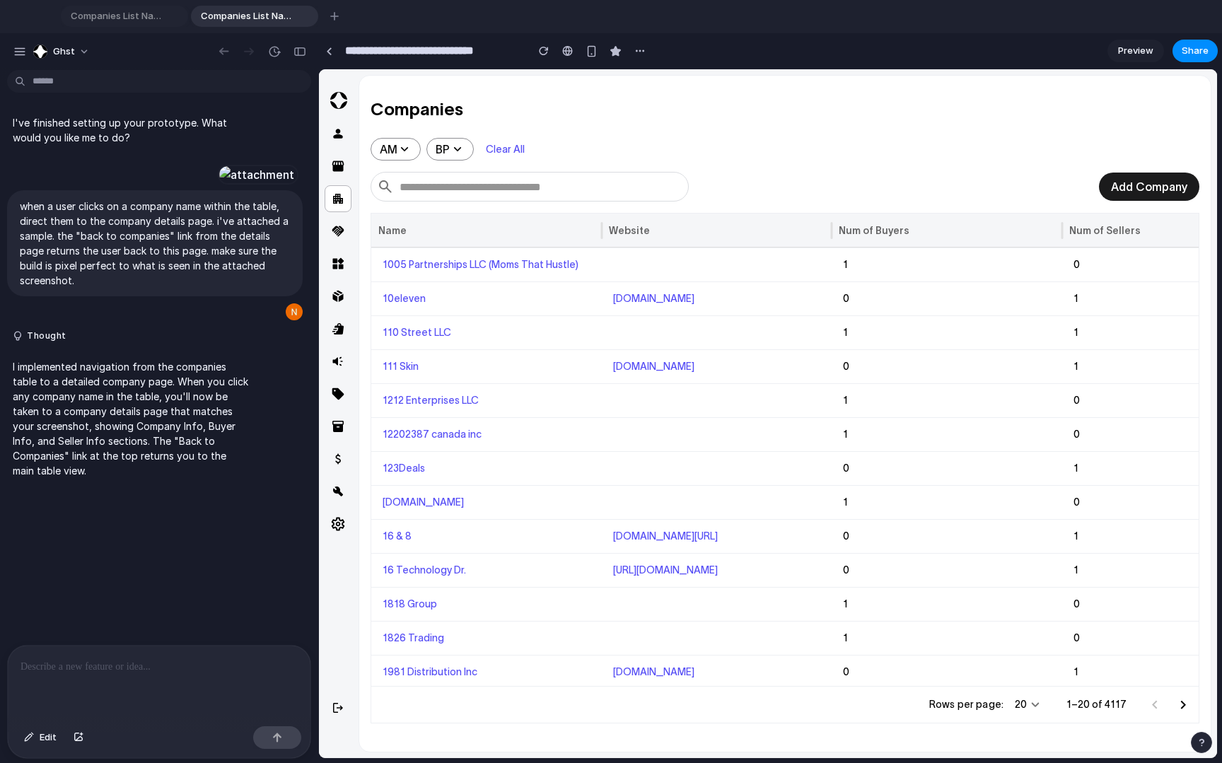
click at [431, 52] on input "**********" at bounding box center [432, 50] width 180 height 25
click at [463, 47] on input "**********" at bounding box center [432, 50] width 180 height 25
click at [467, 51] on input "**********" at bounding box center [432, 50] width 180 height 25
click at [116, 11] on span "Companies List Navigation View" at bounding box center [115, 16] width 100 height 14
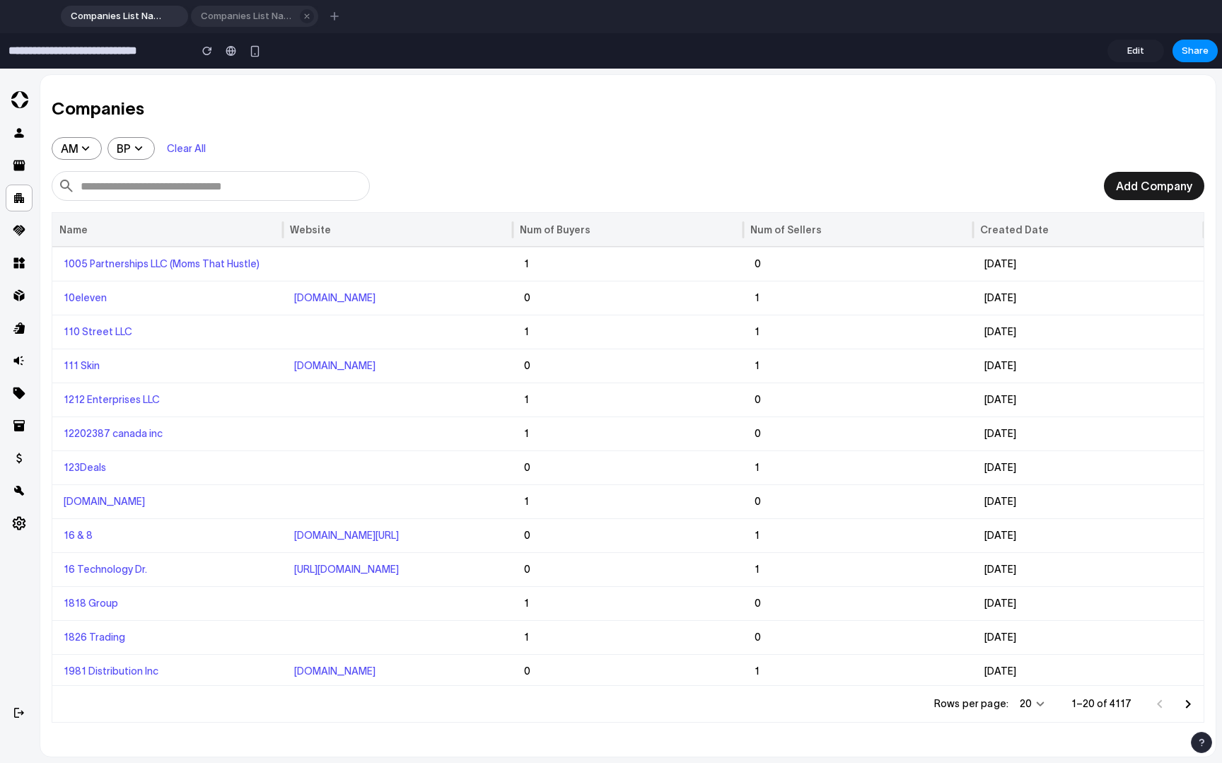
click at [261, 16] on span "Companies List Navigation View" at bounding box center [245, 16] width 100 height 14
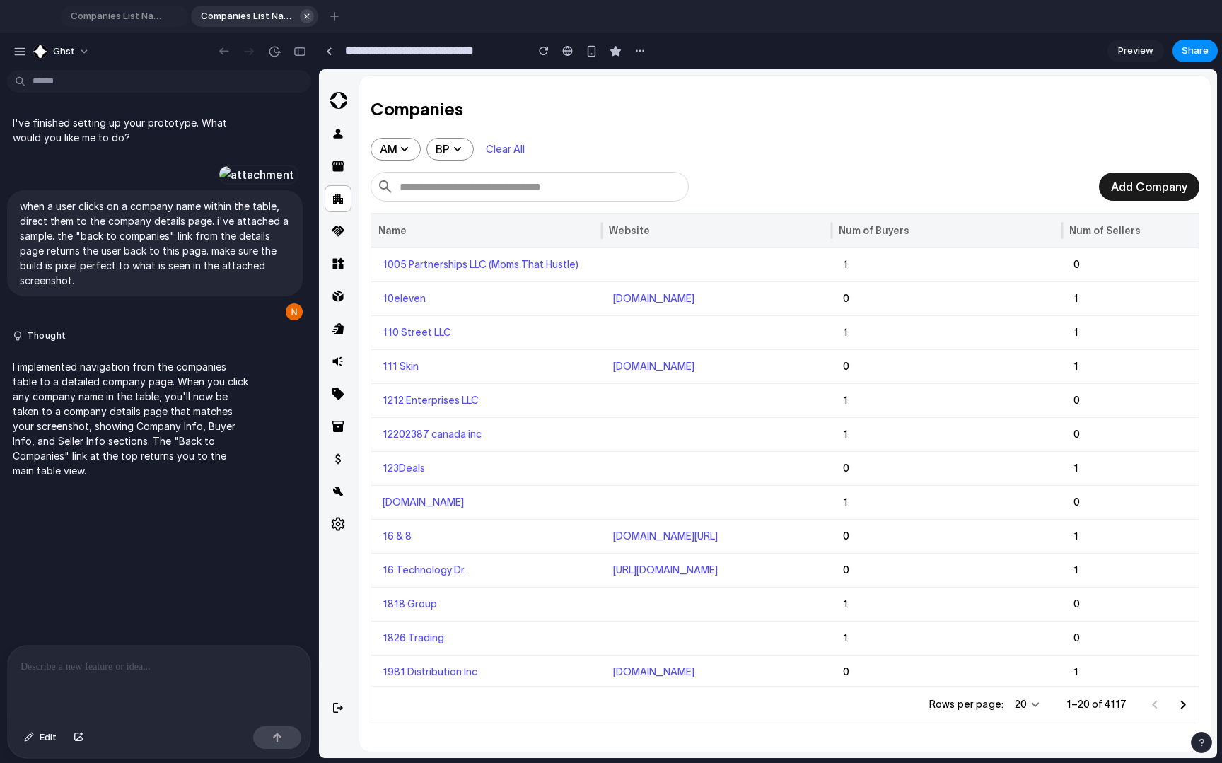
click at [305, 16] on div "button" at bounding box center [307, 16] width 10 height 10
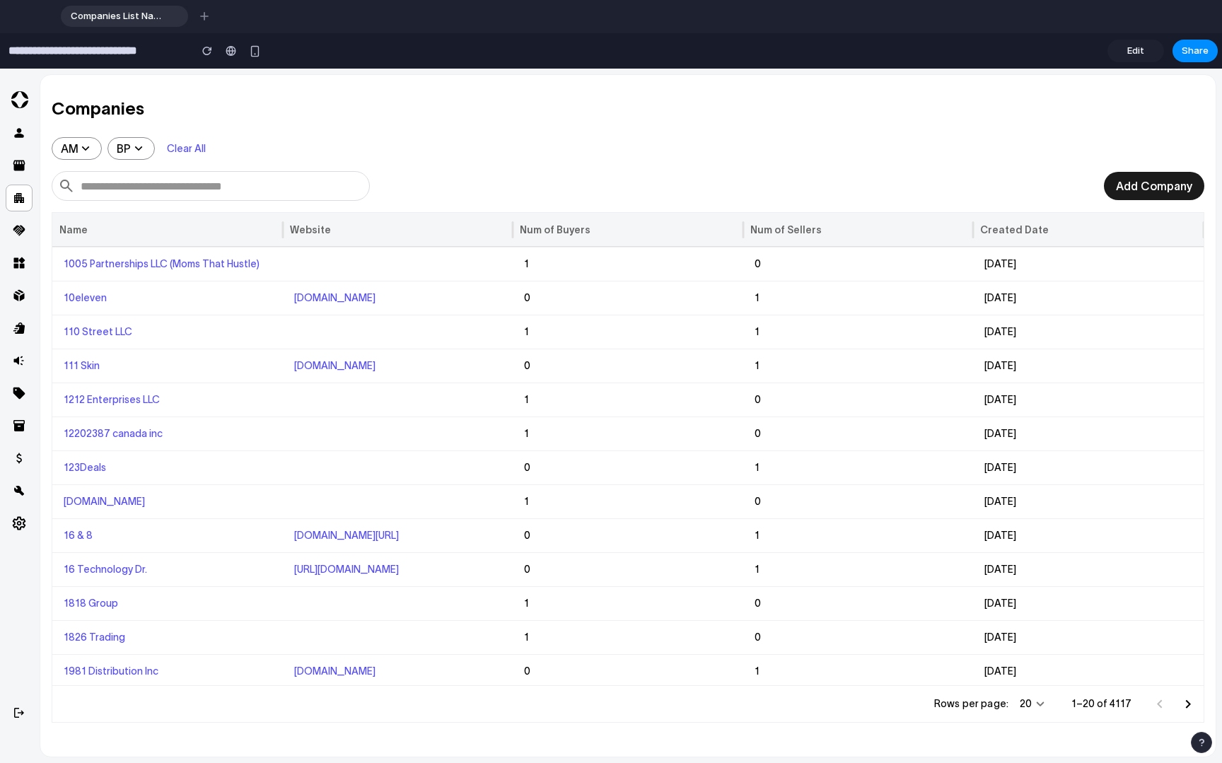
click at [112, 16] on span "Companies List Navigation View" at bounding box center [115, 16] width 100 height 14
click at [67, 53] on input "**********" at bounding box center [96, 50] width 180 height 25
click at [308, 95] on div "Companies AM BP Clear All ​ Add Company Name Website Num of Buyers Num of Selle…" at bounding box center [627, 404] width 1175 height 659
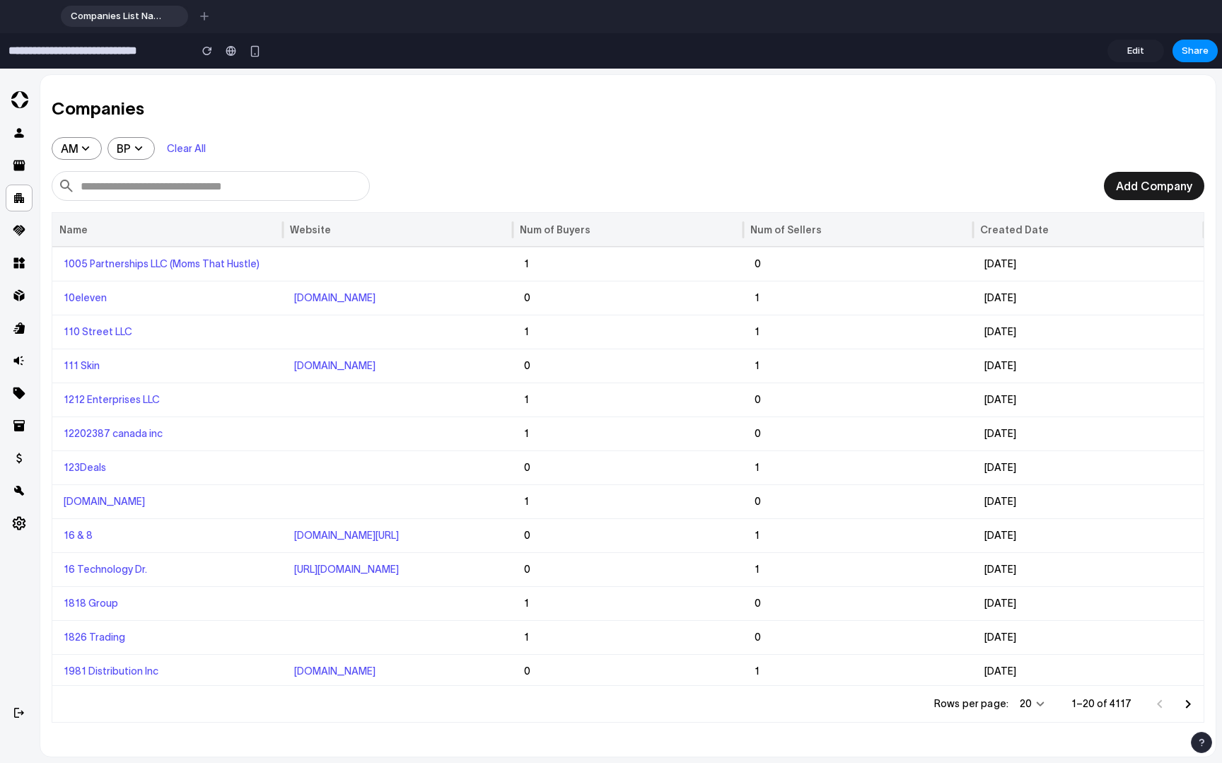
click at [78, 58] on input "**********" at bounding box center [96, 50] width 180 height 25
click at [390, 100] on h2 "Companies" at bounding box center [628, 109] width 1153 height 23
click at [791, 48] on span "Edit" at bounding box center [1135, 51] width 17 height 14
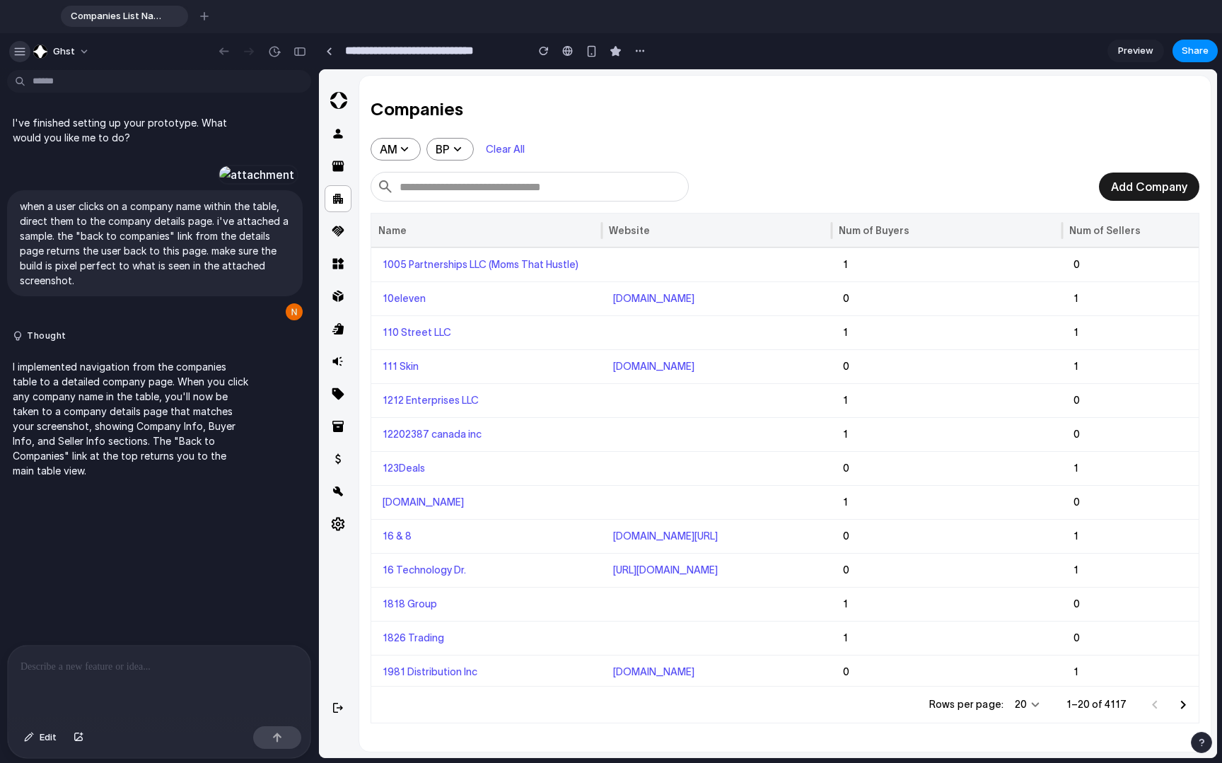
click at [15, 47] on div "button" at bounding box center [19, 51] width 13 height 13
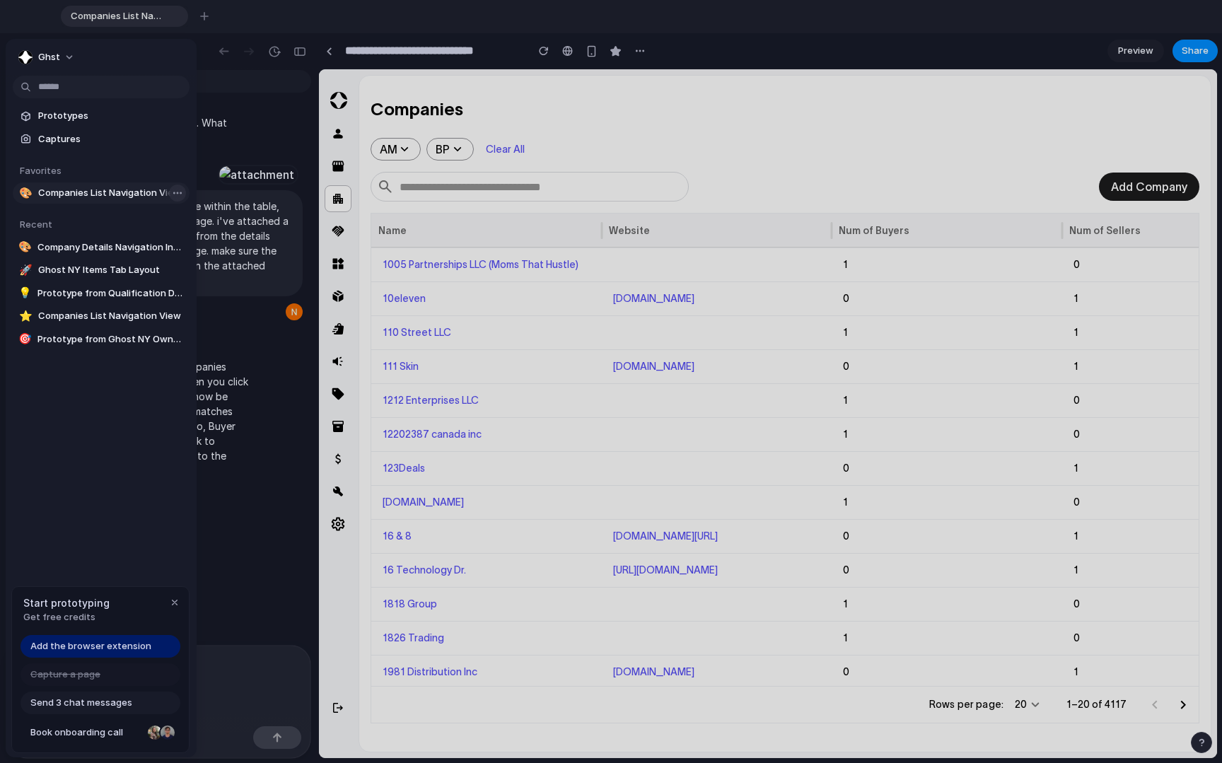
click at [175, 194] on body "Companies List Navigation View To pick up a draggable item, press the space bar…" at bounding box center [611, 381] width 1222 height 763
click at [170, 194] on div "Open in new tab Copy link Remove favorite" at bounding box center [611, 381] width 1222 height 763
click at [170, 314] on body "Companies List Navigation View To pick up a draggable item, press the space bar…" at bounding box center [611, 381] width 1222 height 763
drag, startPoint x: 116, startPoint y: 320, endPoint x: 91, endPoint y: 322, distance: 25.5
click at [115, 320] on div "Open in new tab Copy link Delete" at bounding box center [611, 381] width 1222 height 763
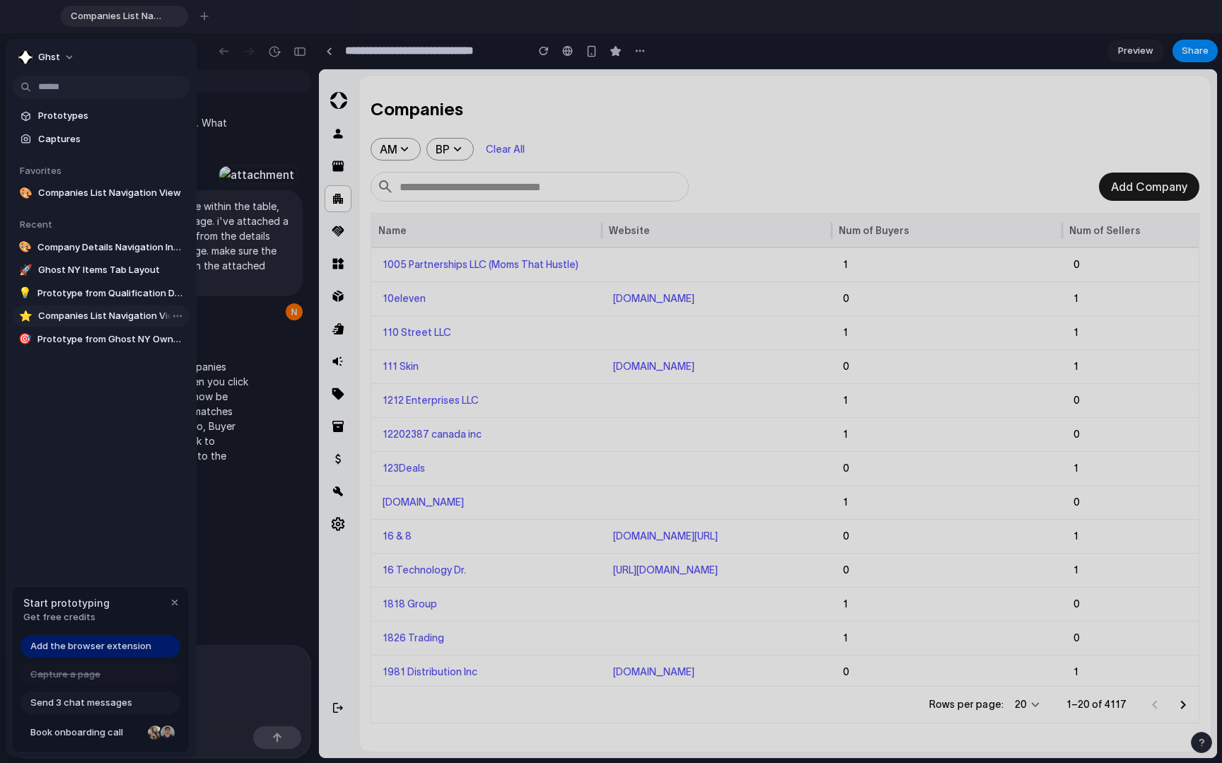
click at [83, 316] on span "Companies List Navigation View" at bounding box center [111, 316] width 146 height 14
click at [83, 315] on span "Companies List Navigation View" at bounding box center [111, 316] width 146 height 14
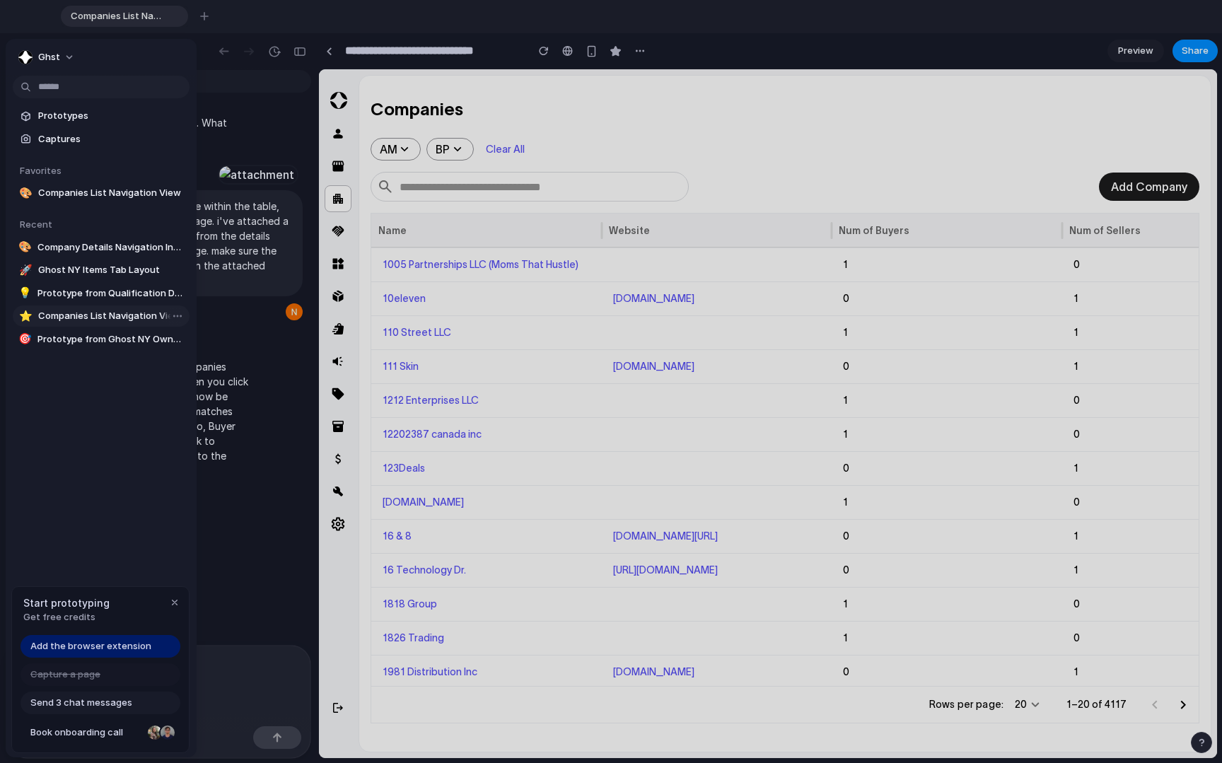
click at [83, 315] on span "Companies List Navigation View" at bounding box center [111, 316] width 146 height 14
click at [56, 106] on link "Prototypes" at bounding box center [101, 115] width 177 height 21
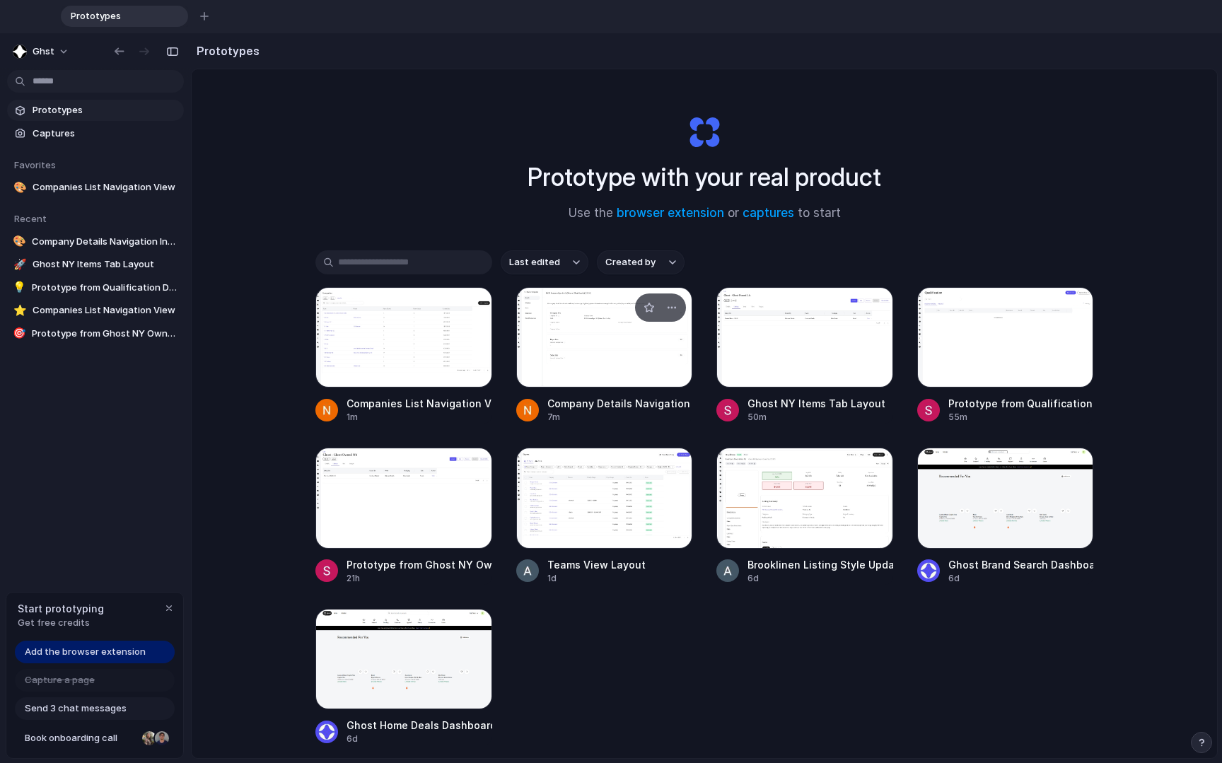
click at [593, 348] on div at bounding box center [604, 337] width 177 height 100
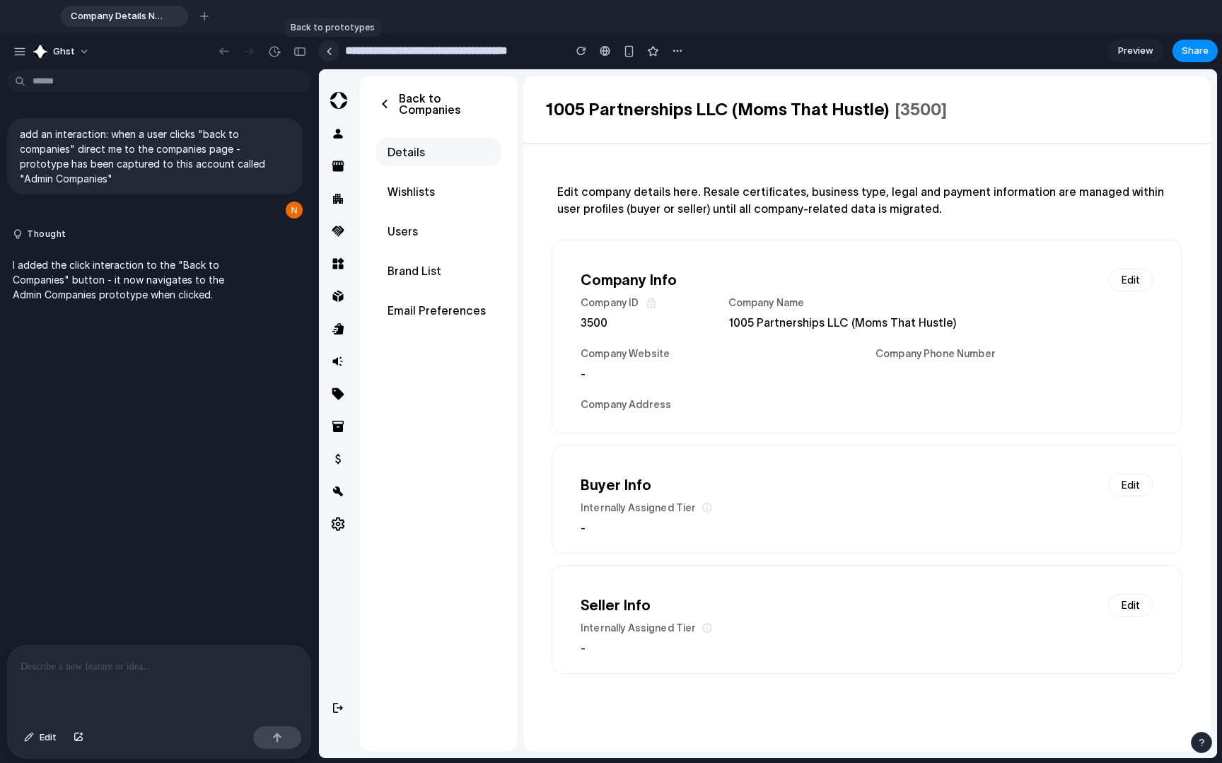
click at [332, 54] on link at bounding box center [328, 50] width 21 height 21
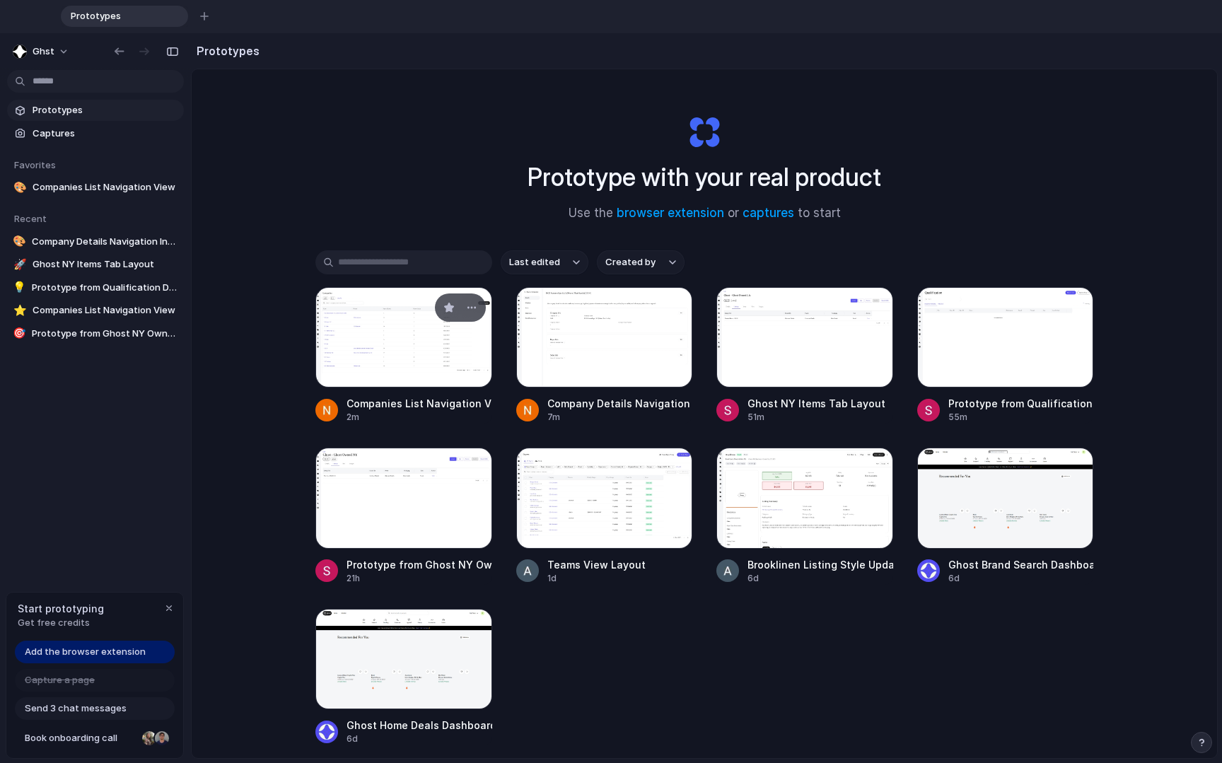
click at [425, 337] on div at bounding box center [403, 337] width 177 height 100
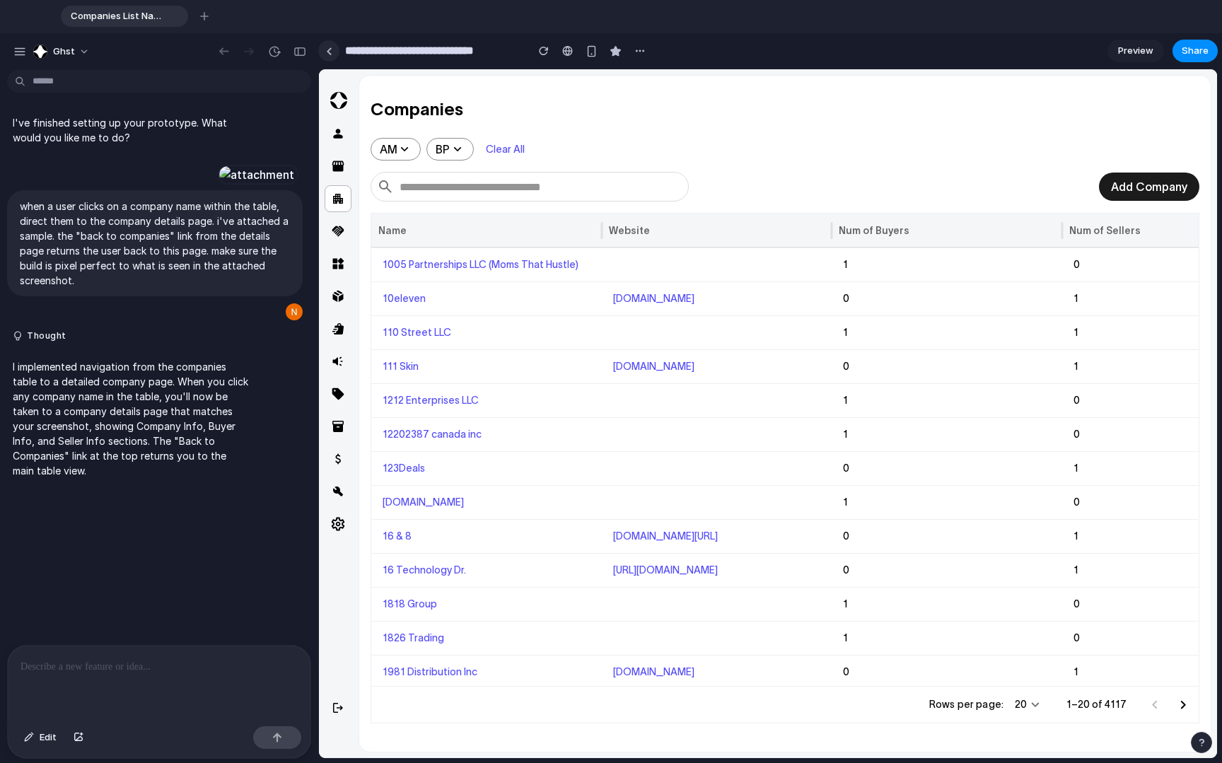
click at [329, 52] on div at bounding box center [329, 51] width 6 height 8
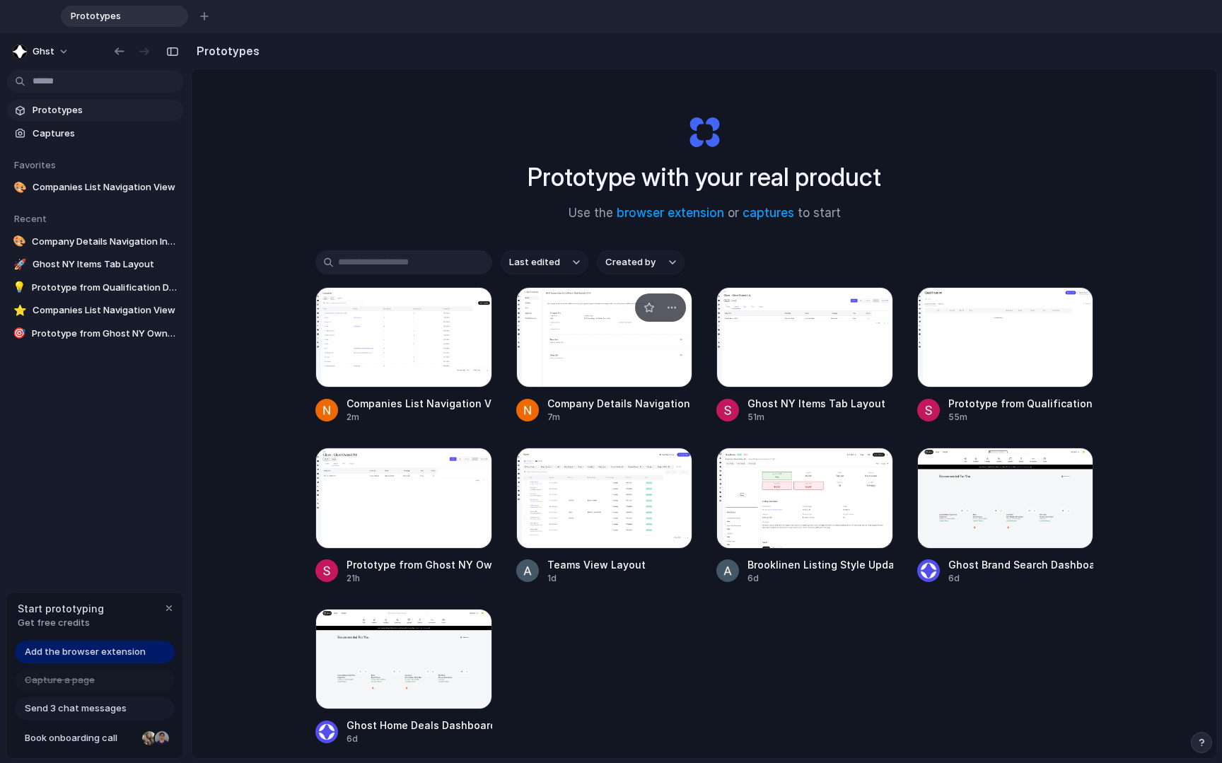
click at [614, 356] on div at bounding box center [604, 337] width 177 height 100
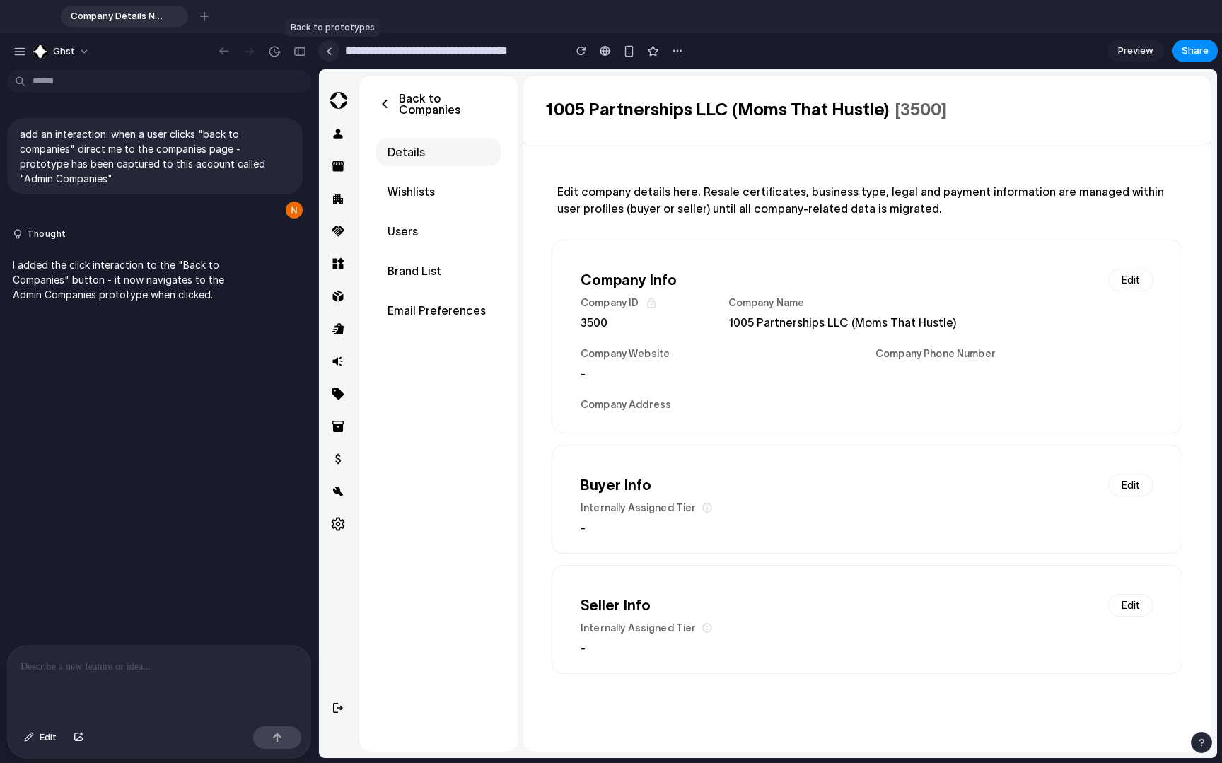
click at [332, 55] on link at bounding box center [328, 50] width 21 height 21
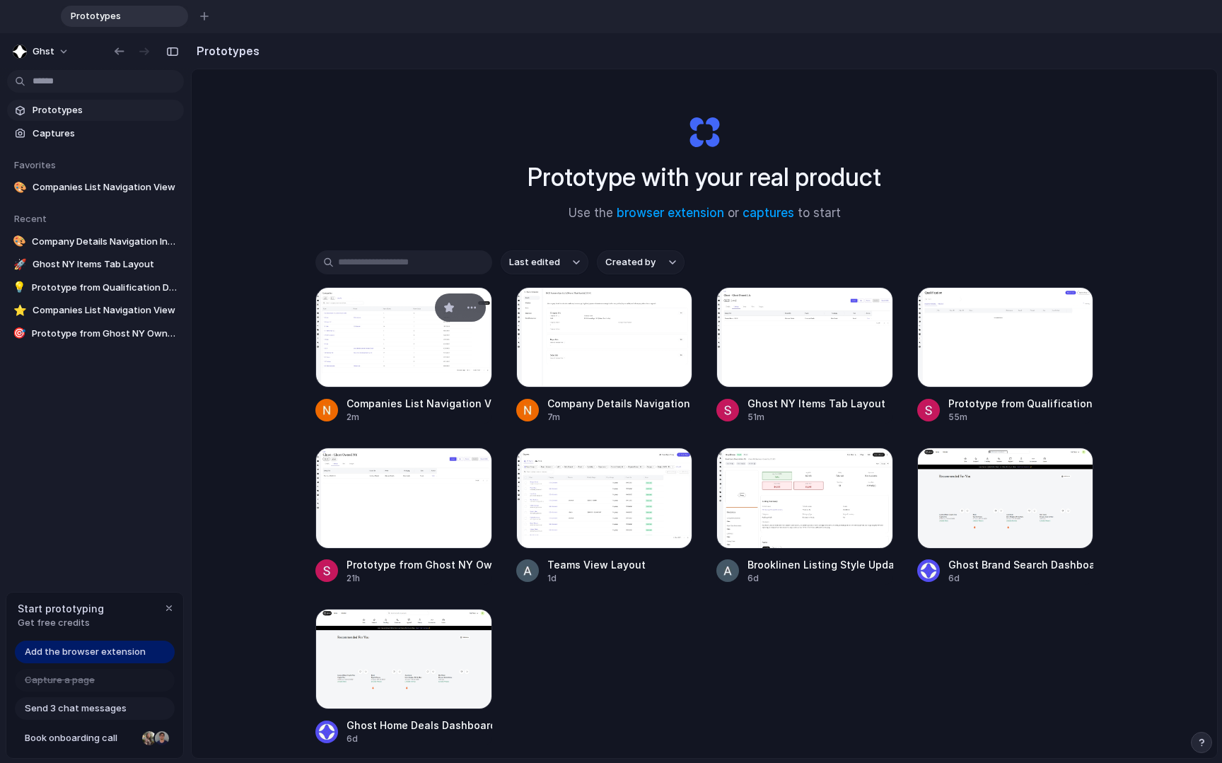
click at [378, 354] on div at bounding box center [403, 337] width 177 height 100
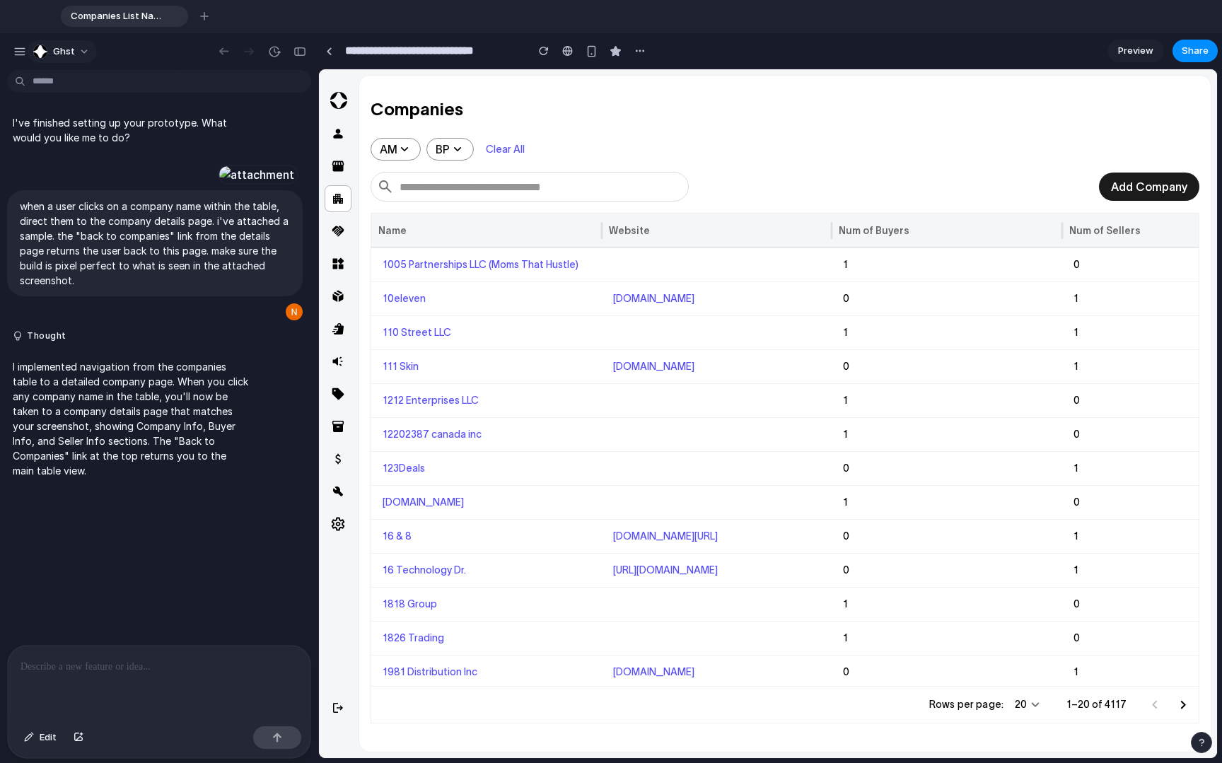
click at [65, 52] on span "ghst" at bounding box center [64, 52] width 22 height 14
click at [333, 54] on div "Settings Invite members Change theme Sign out" at bounding box center [611, 381] width 1222 height 763
click at [329, 53] on div at bounding box center [329, 51] width 6 height 8
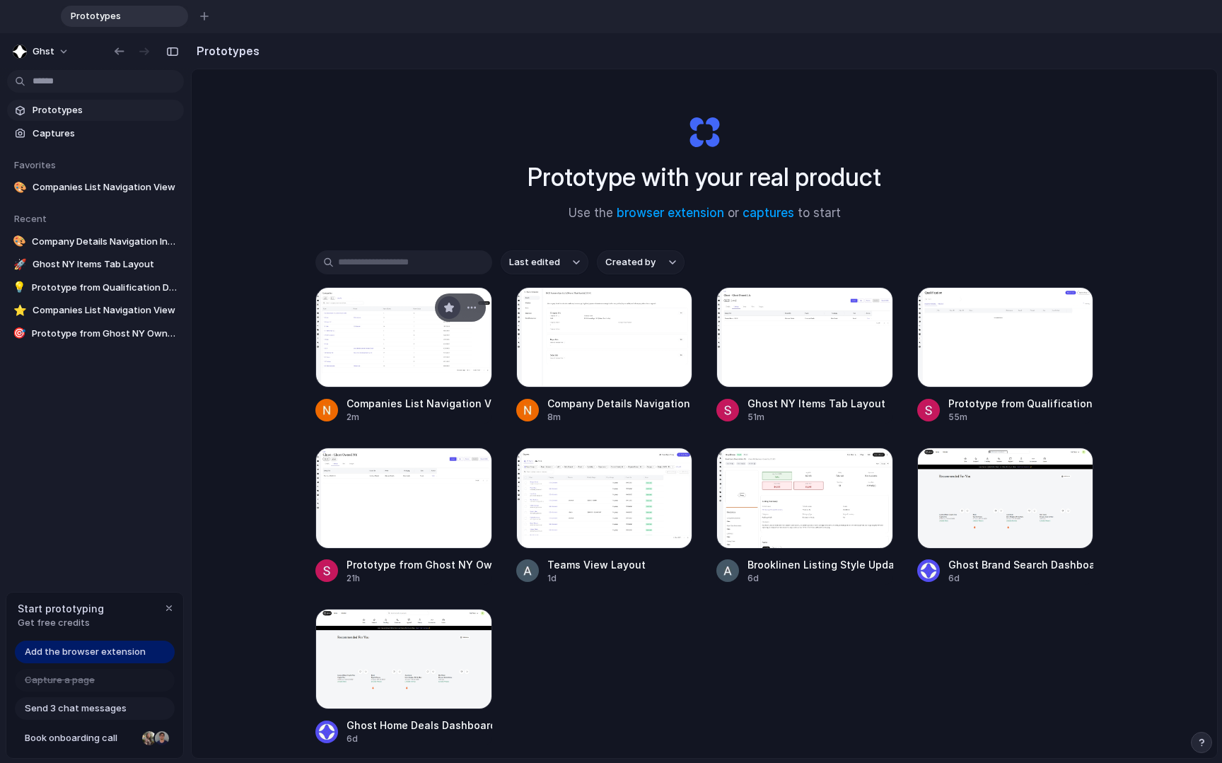
click at [445, 308] on div "button" at bounding box center [448, 307] width 11 height 11
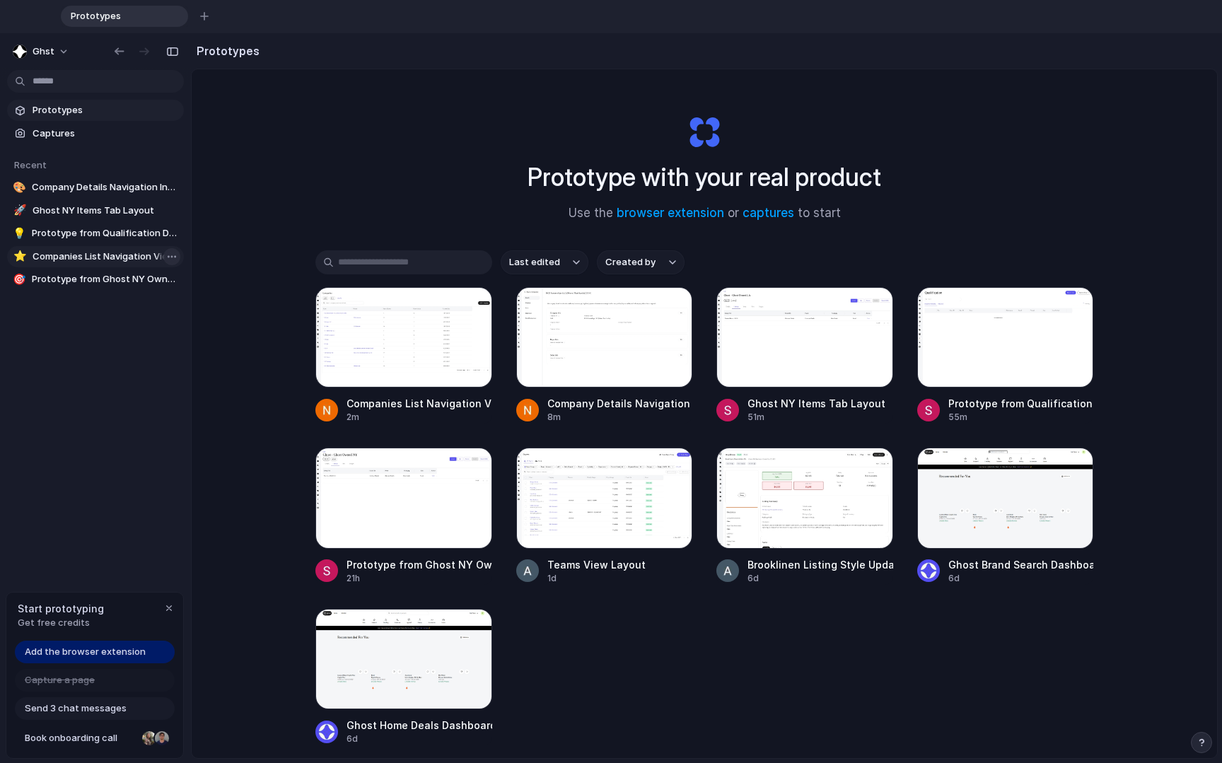
click at [166, 257] on body "Prototypes To pick up a draggable item, press the space bar. While dragging, us…" at bounding box center [611, 381] width 1222 height 763
click at [341, 112] on div "Open in new tab Copy link Delete" at bounding box center [611, 381] width 1222 height 763
click at [171, 189] on body "Prototypes To pick up a draggable item, press the space bar. While dragging, us…" at bounding box center [611, 381] width 1222 height 763
click at [382, 177] on div "Open in new tab Copy link Delete" at bounding box center [611, 381] width 1222 height 763
click at [667, 308] on div "button" at bounding box center [671, 307] width 11 height 11
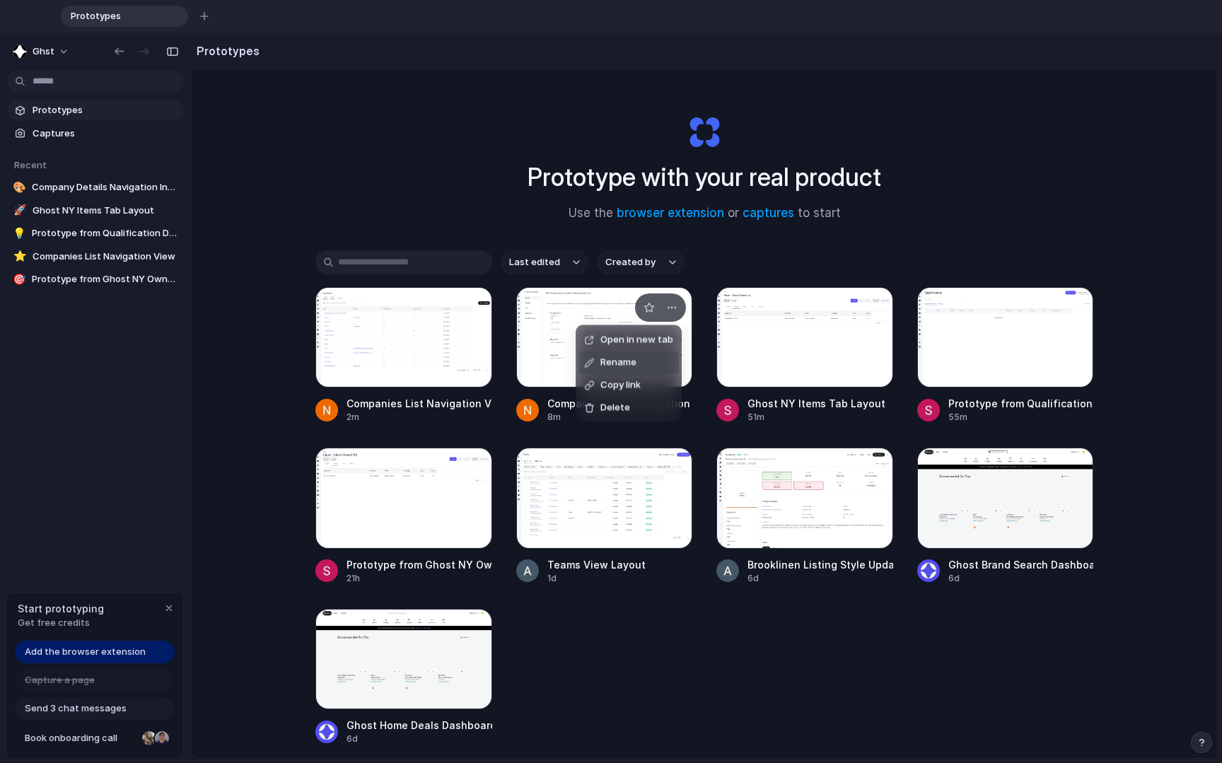
click at [616, 359] on span "Rename" at bounding box center [618, 363] width 36 height 14
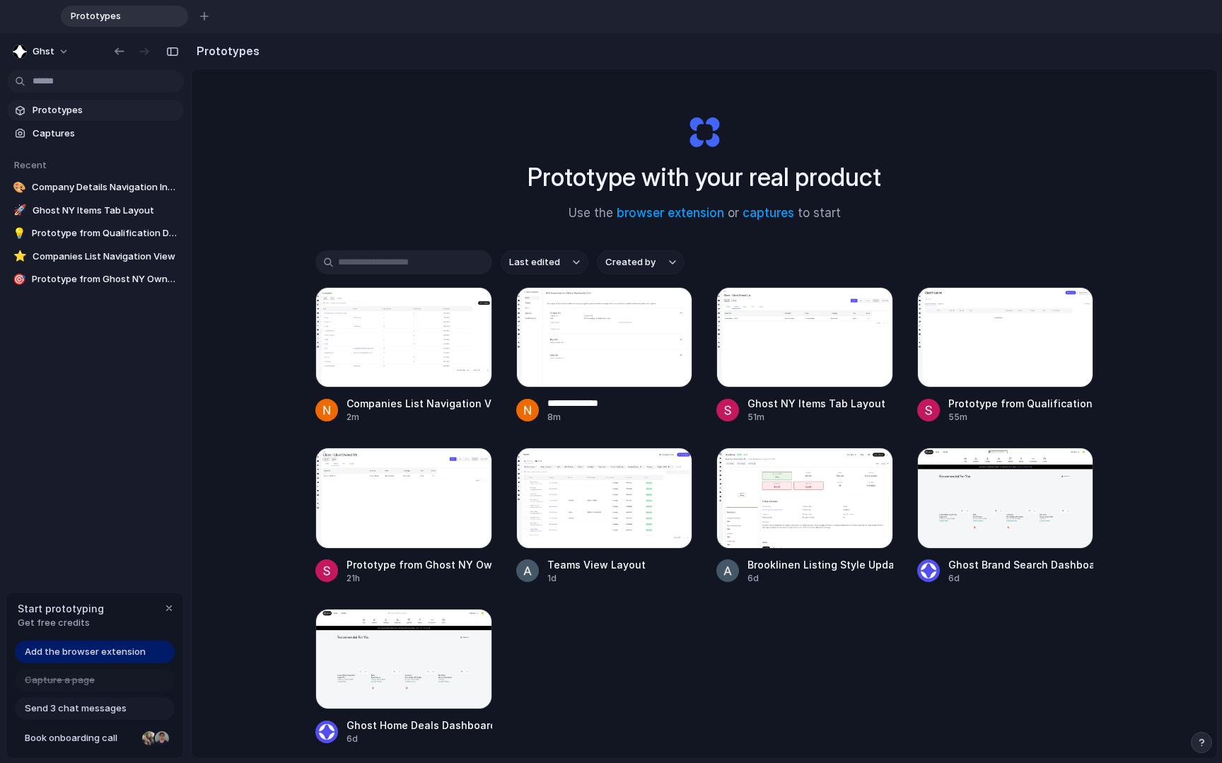
type input "**********"
click at [467, 310] on div "button" at bounding box center [471, 307] width 11 height 11
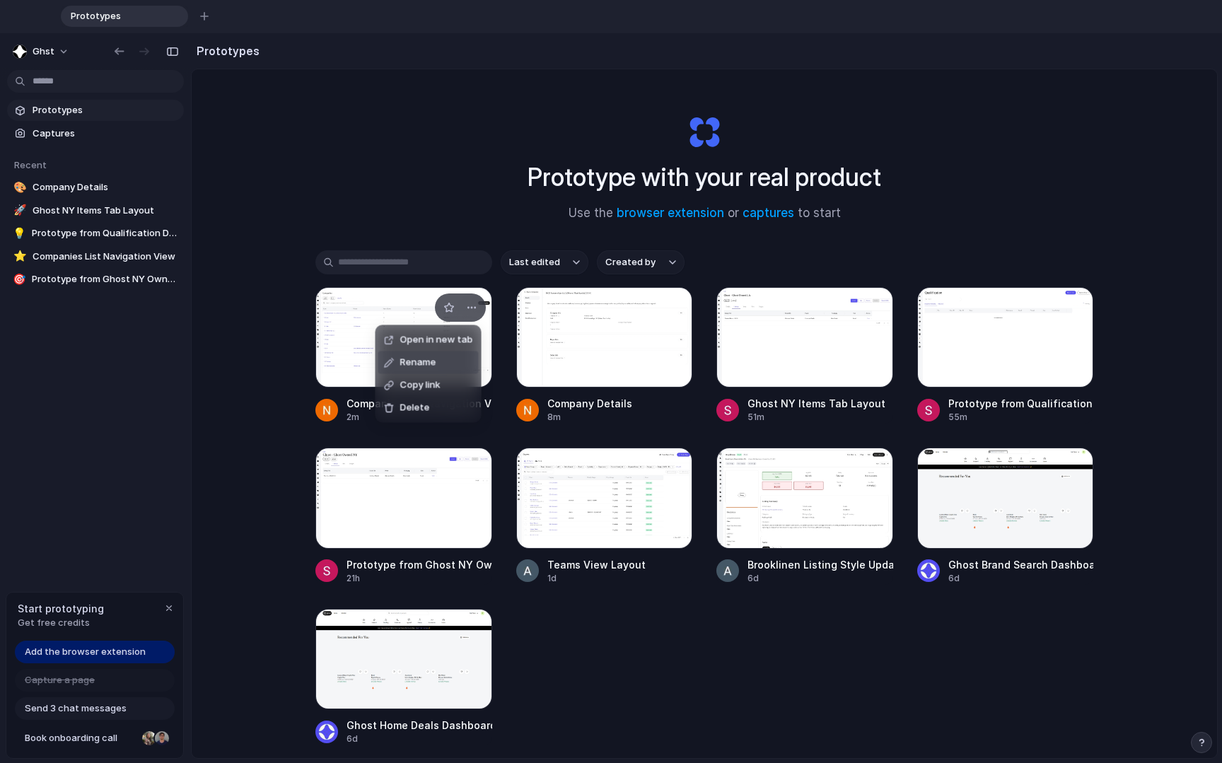
click at [442, 353] on li "Rename" at bounding box center [428, 362] width 100 height 23
type input "*********"
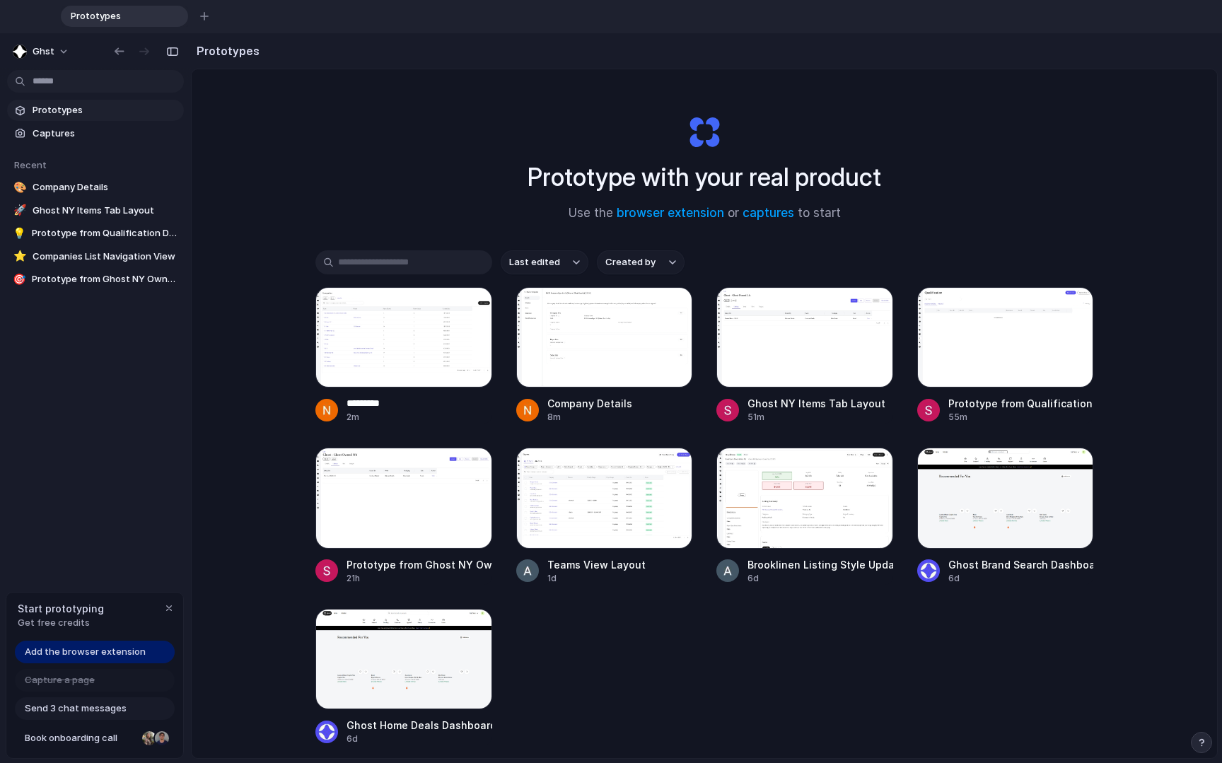
click at [454, 163] on div "Prototype with your real product Use the browser extension or captures to start" at bounding box center [704, 162] width 566 height 153
click at [397, 366] on div at bounding box center [403, 337] width 177 height 100
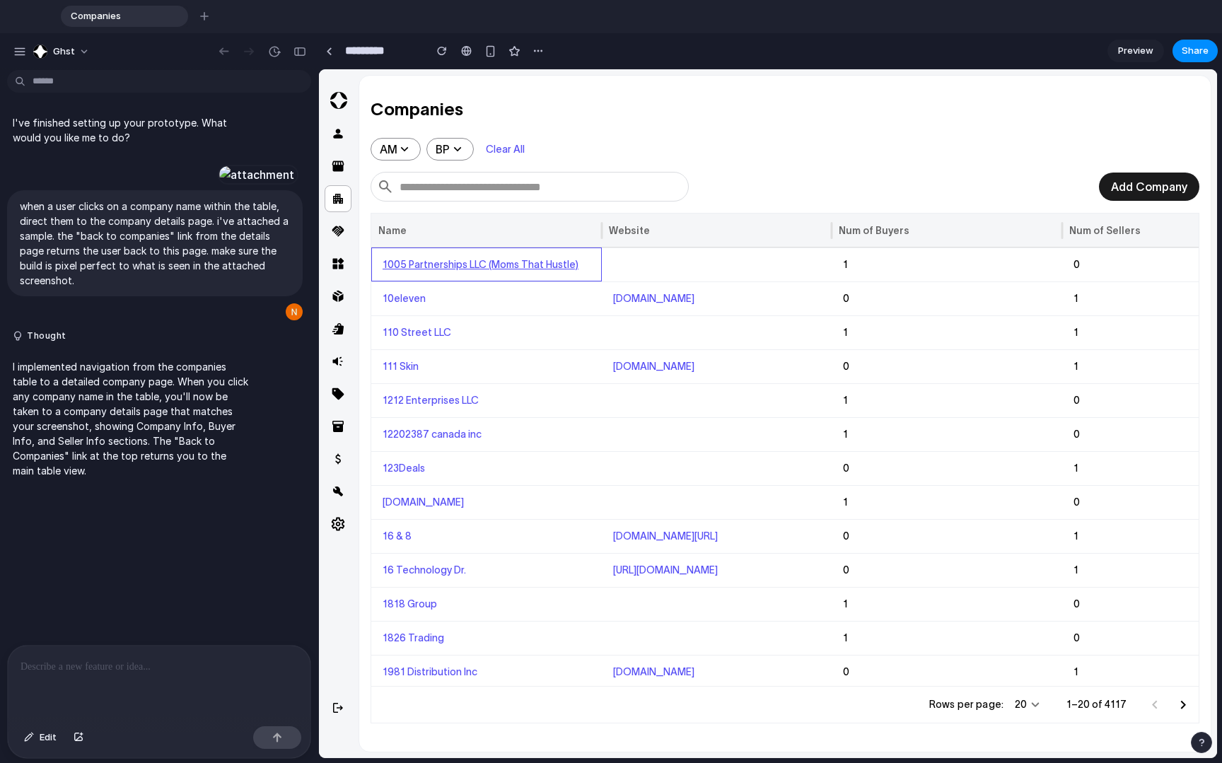
click at [436, 266] on link "1005 Partnerships LLC (Moms That Hustle)" at bounding box center [481, 264] width 196 height 11
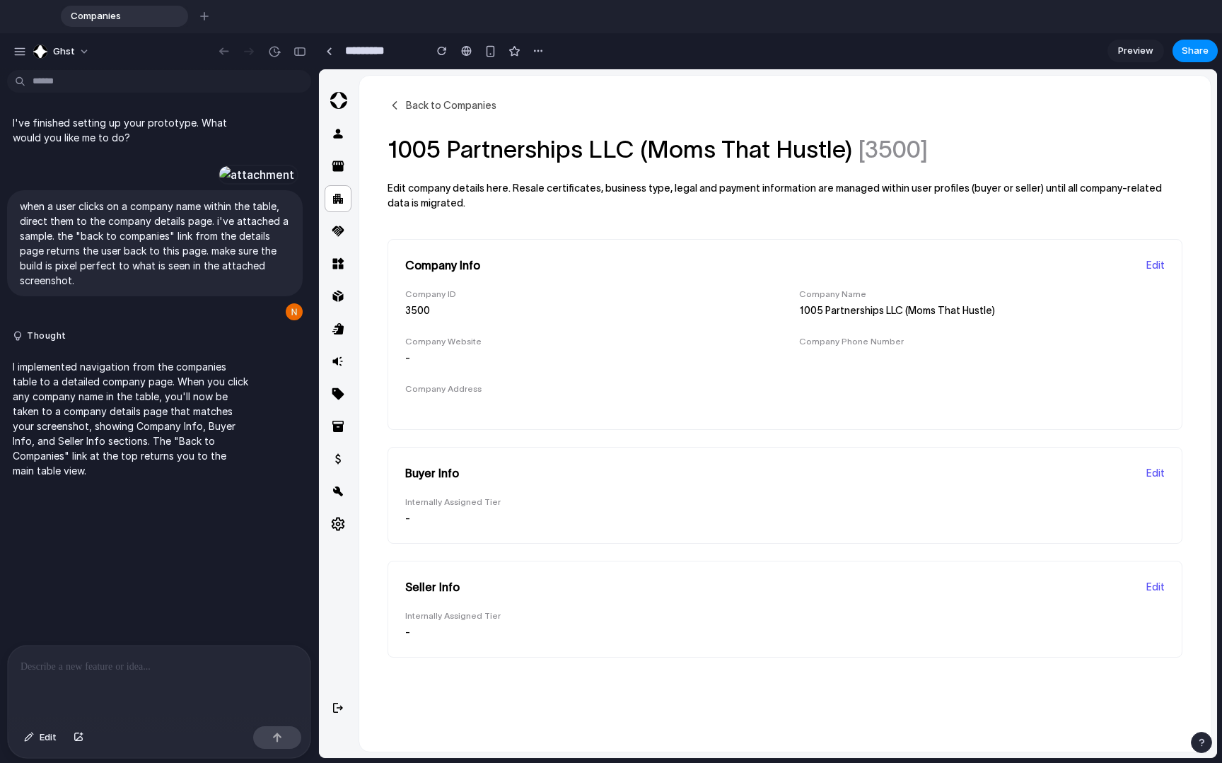
click at [394, 105] on icon at bounding box center [395, 105] width 14 height 14
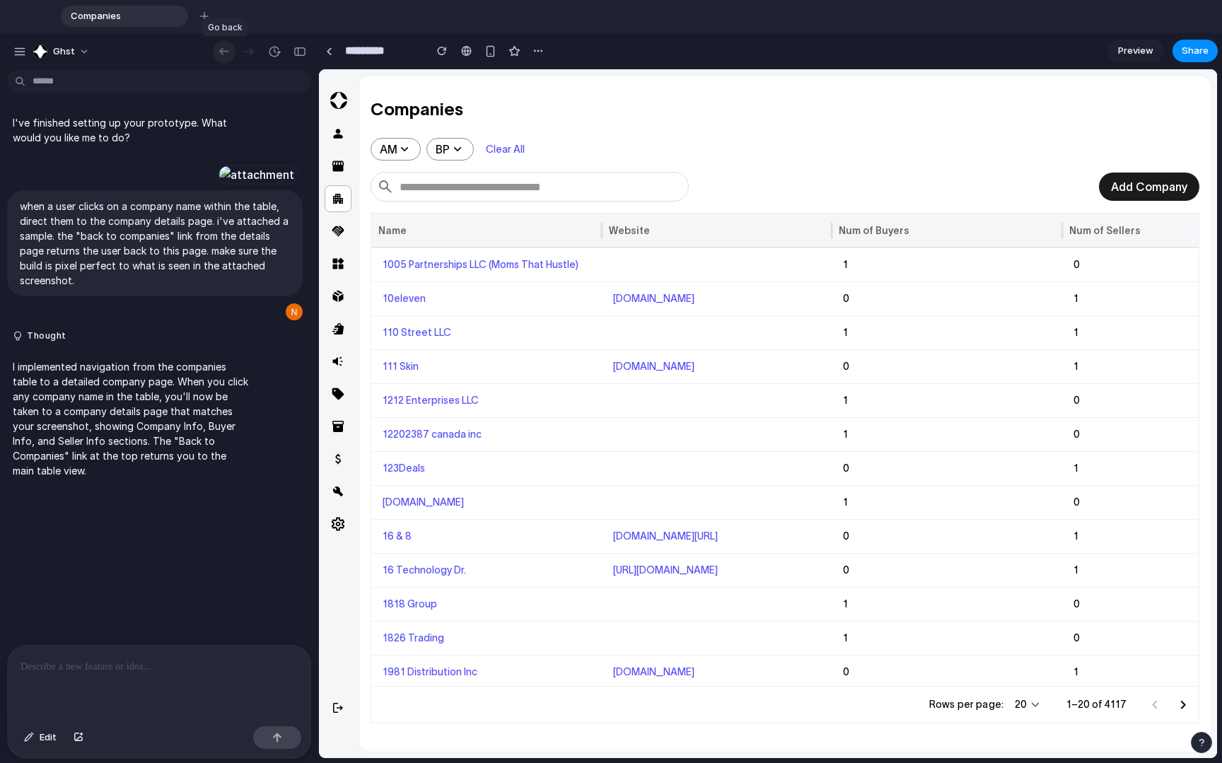
click at [225, 52] on div "button" at bounding box center [224, 51] width 14 height 13
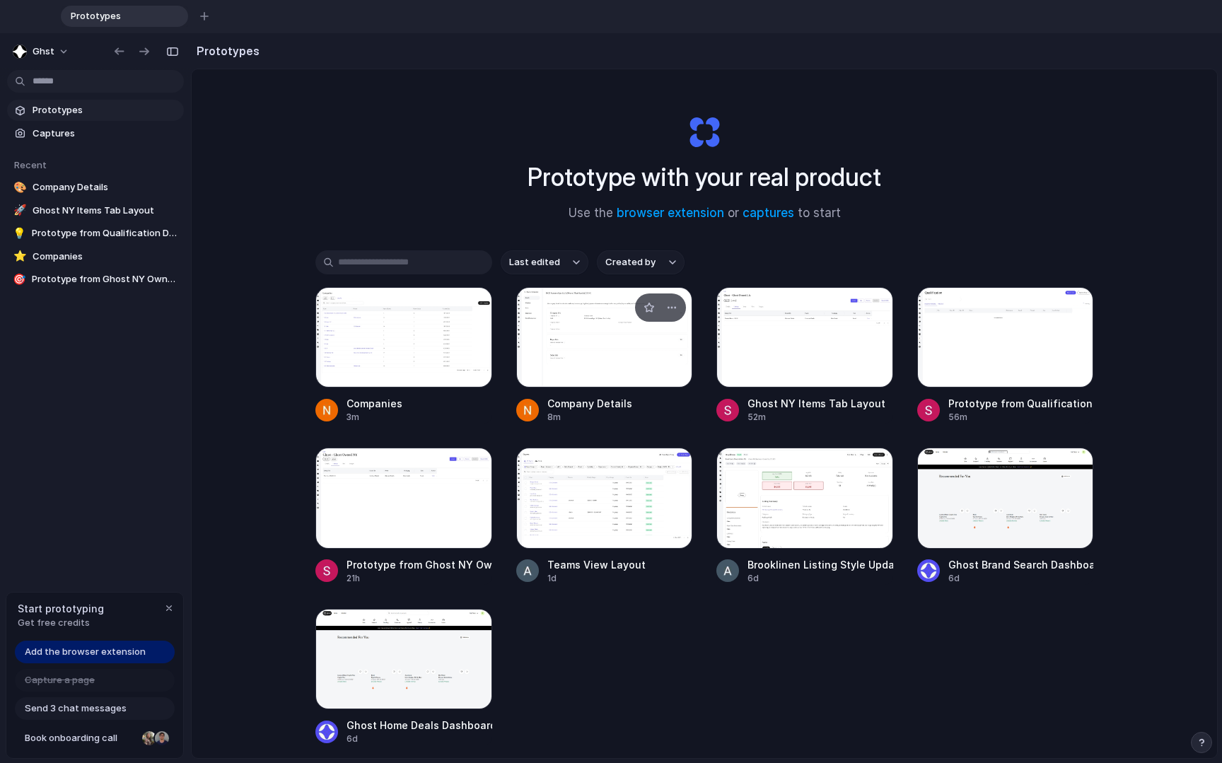
click at [633, 364] on div at bounding box center [604, 337] width 177 height 100
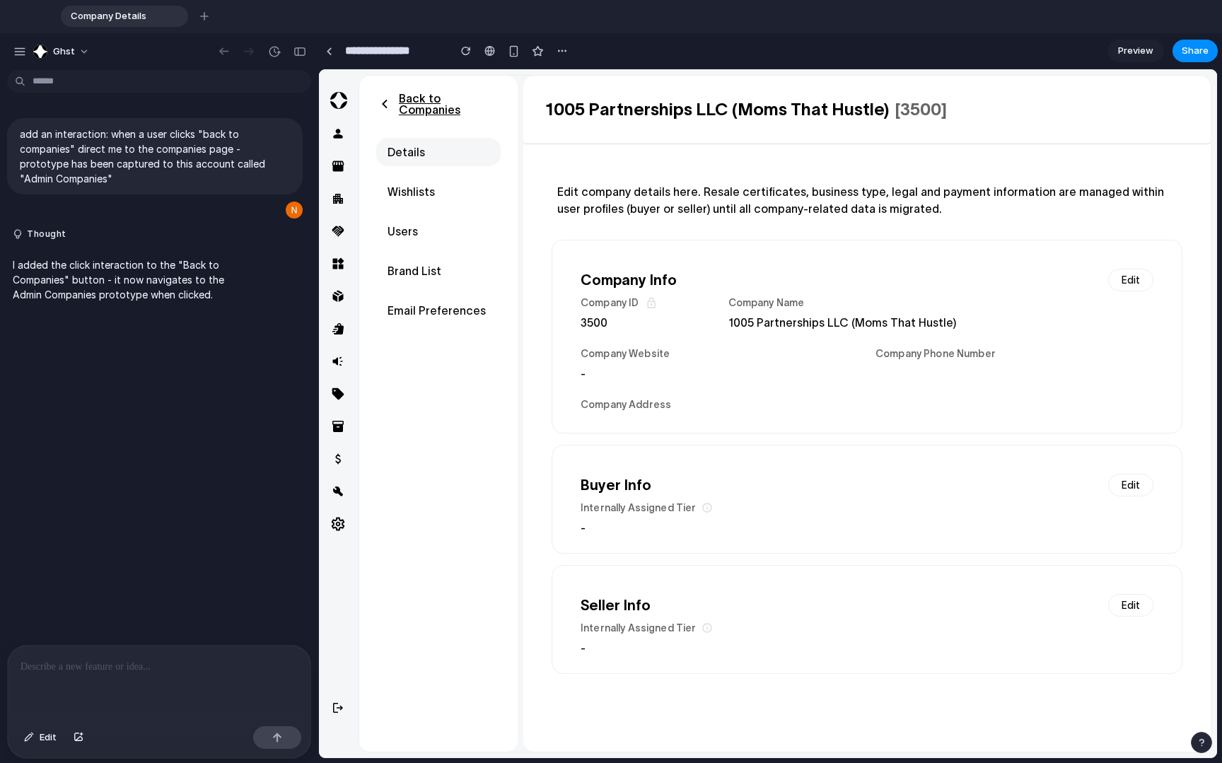
click at [426, 106] on p "Back to Companies" at bounding box center [450, 104] width 102 height 23
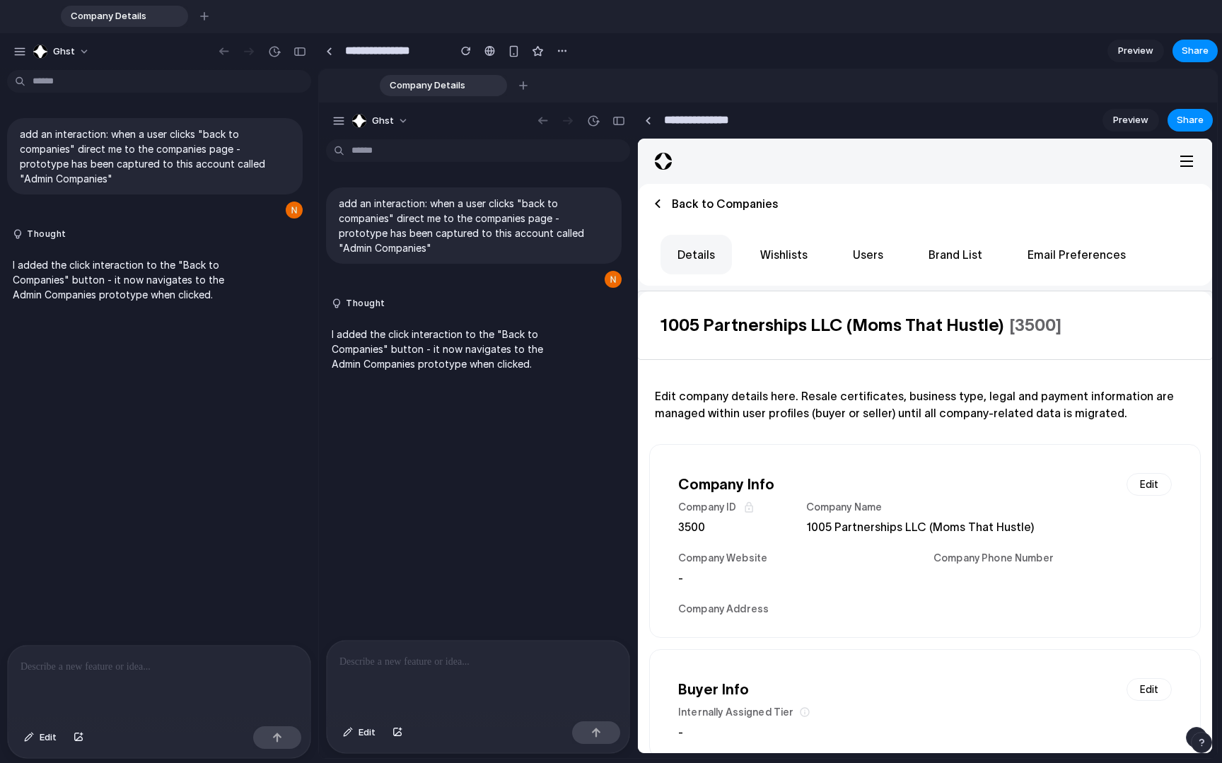
click at [718, 122] on input "**********" at bounding box center [712, 119] width 102 height 25
click at [40, 51] on div "button" at bounding box center [40, 52] width 14 height 14
click at [330, 51] on div "Settings Invite members Change theme Sign out" at bounding box center [611, 381] width 1222 height 763
click at [326, 54] on link at bounding box center [328, 50] width 21 height 21
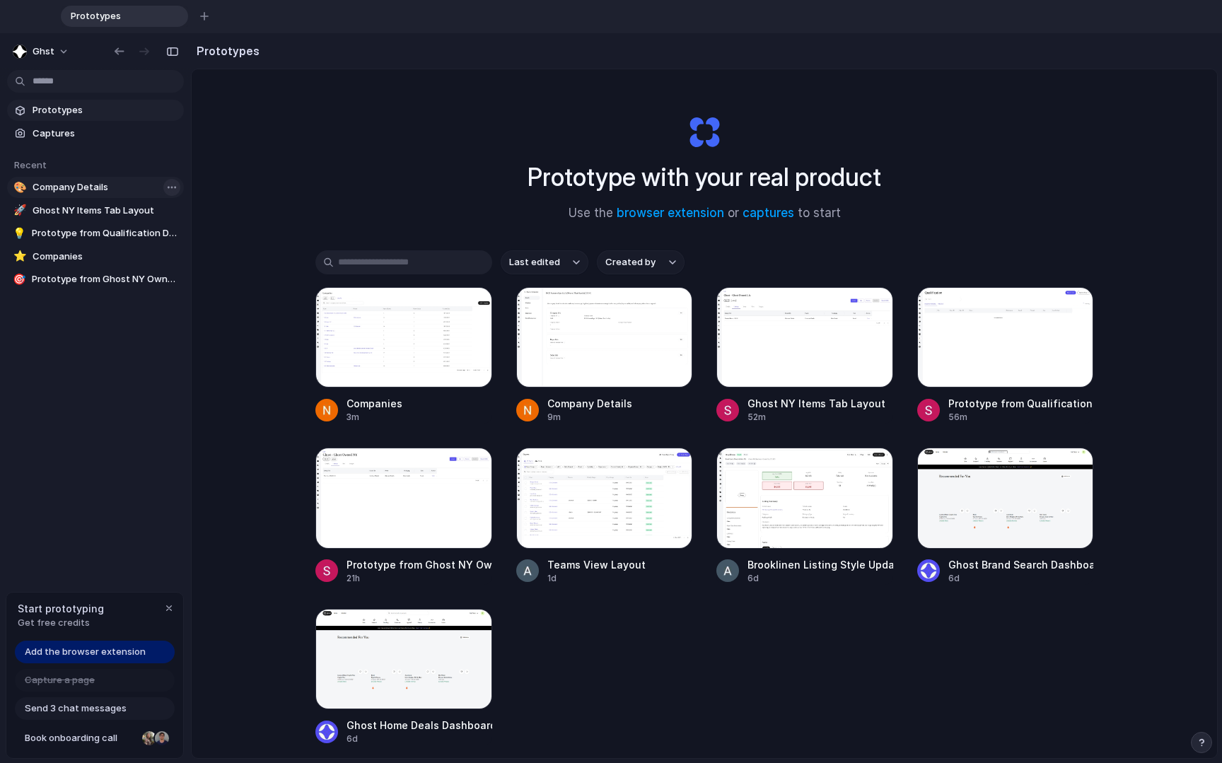
click at [169, 186] on body "Prototypes To pick up a draggable item, press the space bar. While dragging, us…" at bounding box center [611, 381] width 1222 height 763
click at [191, 256] on span "Delete" at bounding box center [189, 262] width 30 height 14
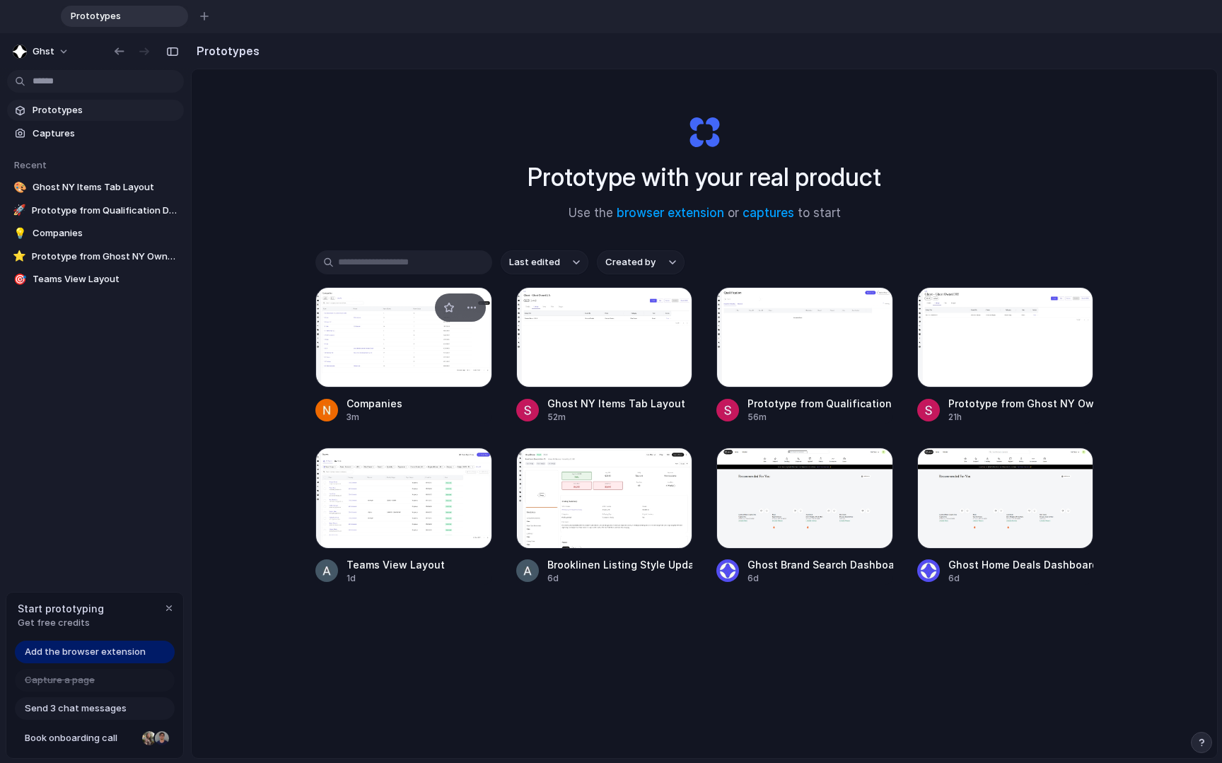
click at [393, 361] on div at bounding box center [403, 337] width 177 height 100
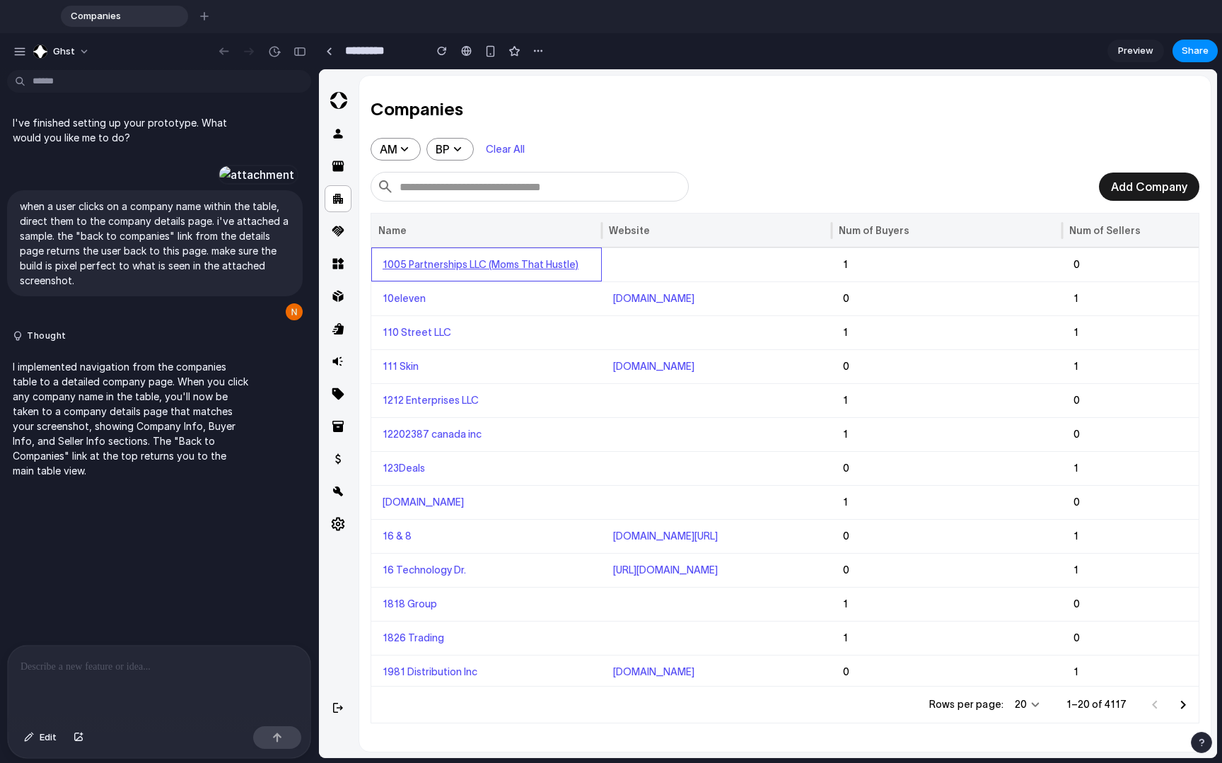
click at [455, 264] on link "1005 Partnerships LLC (Moms That Hustle)" at bounding box center [481, 264] width 196 height 11
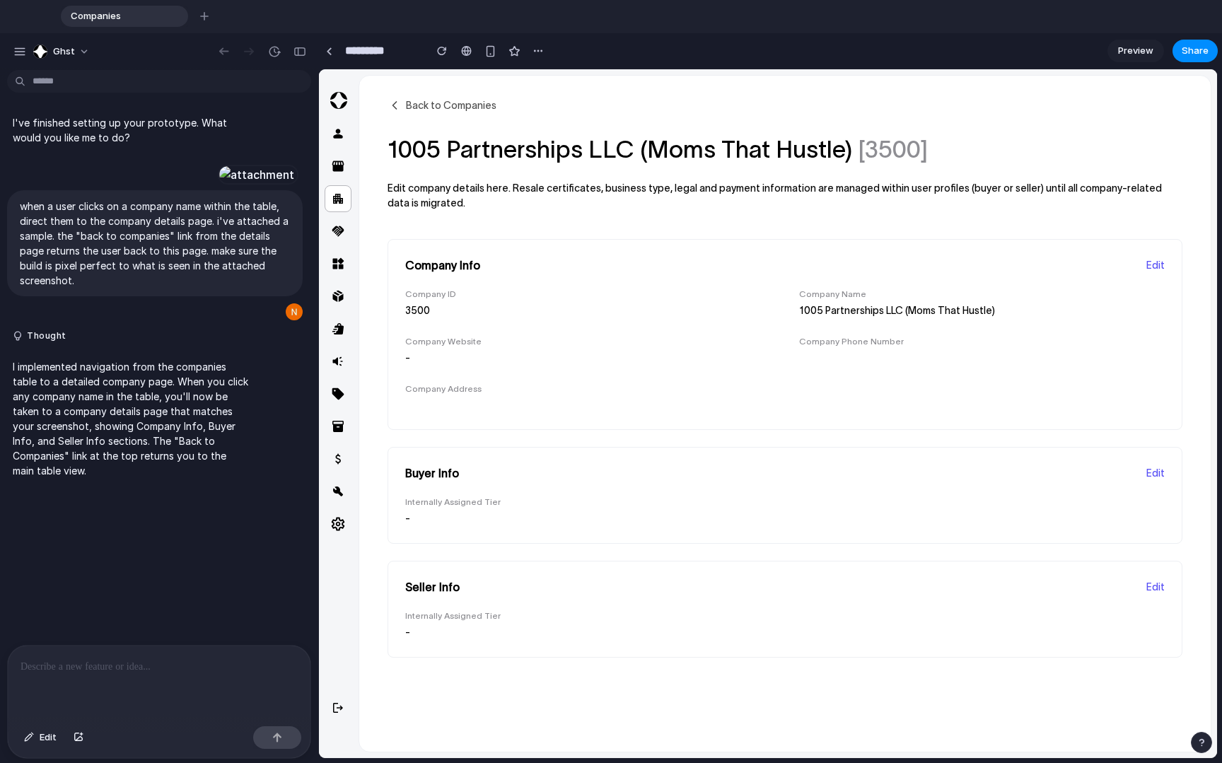
click at [396, 108] on icon at bounding box center [395, 105] width 14 height 14
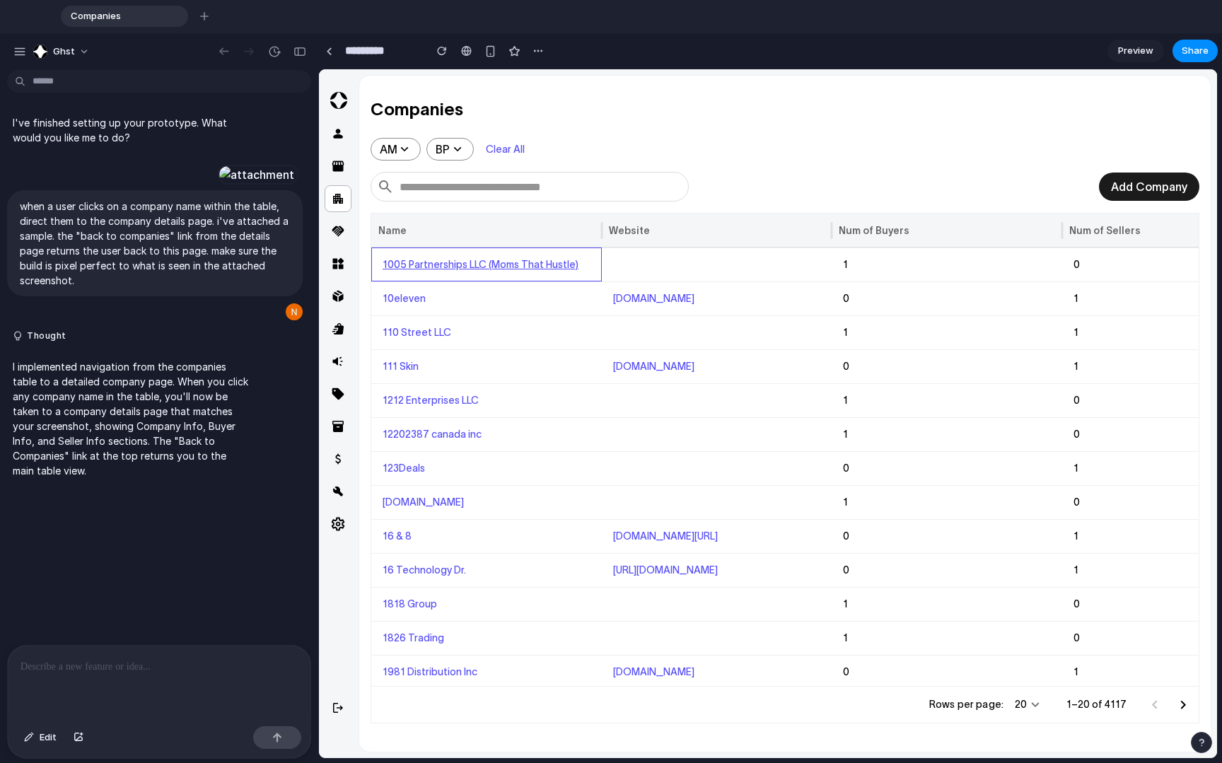
click at [483, 269] on link "1005 Partnerships LLC (Moms That Hustle)" at bounding box center [481, 264] width 196 height 11
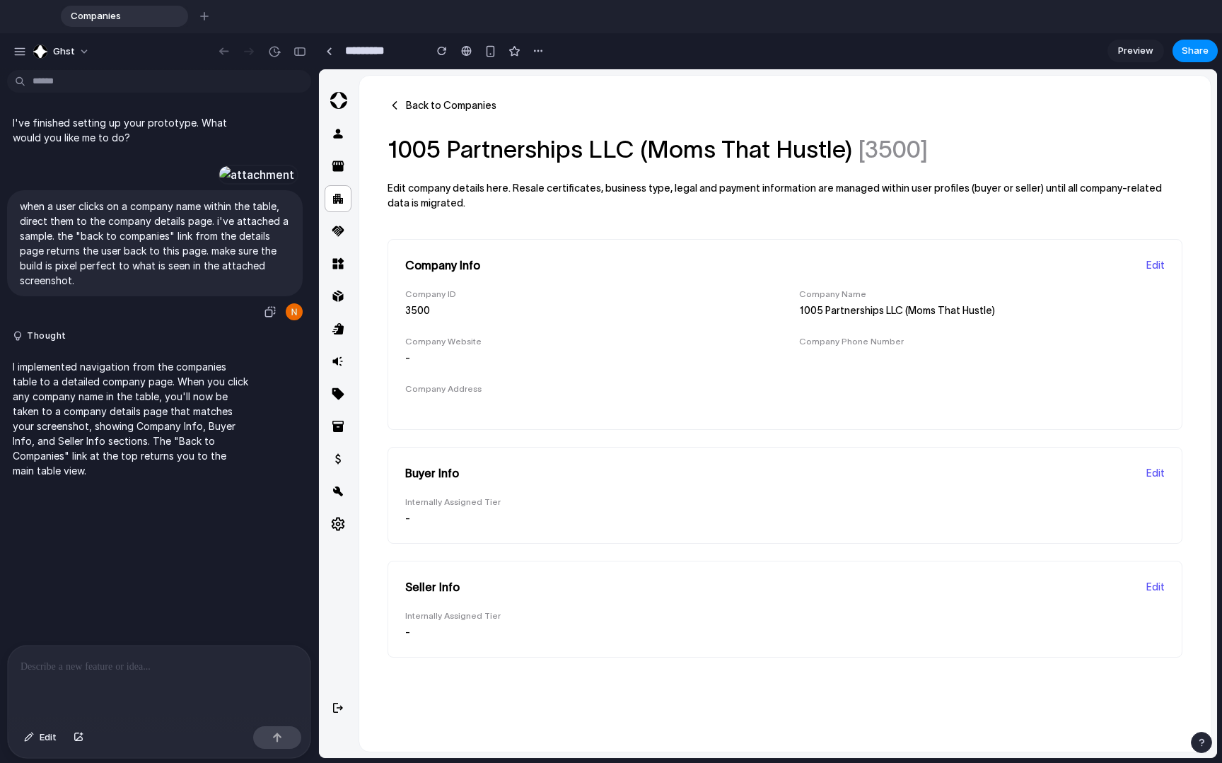
click at [218, 185] on div at bounding box center [257, 175] width 78 height 20
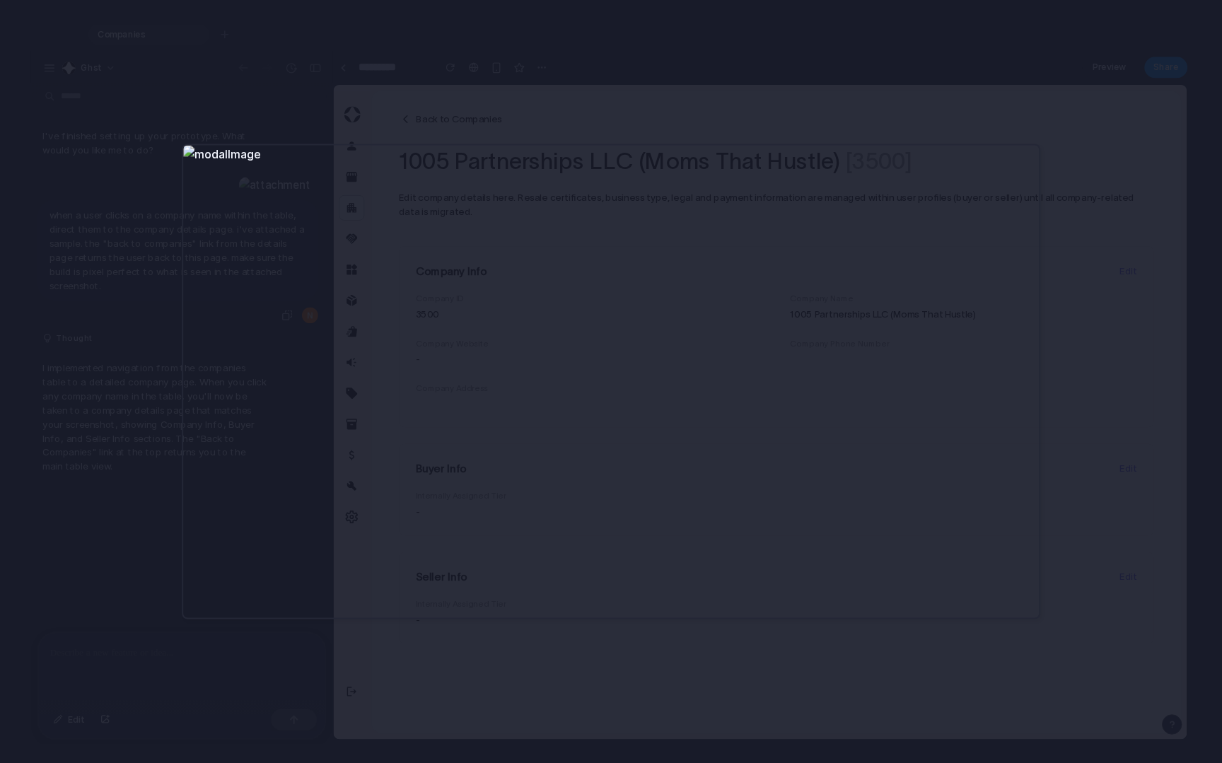
click at [338, 125] on div at bounding box center [611, 381] width 1222 height 763
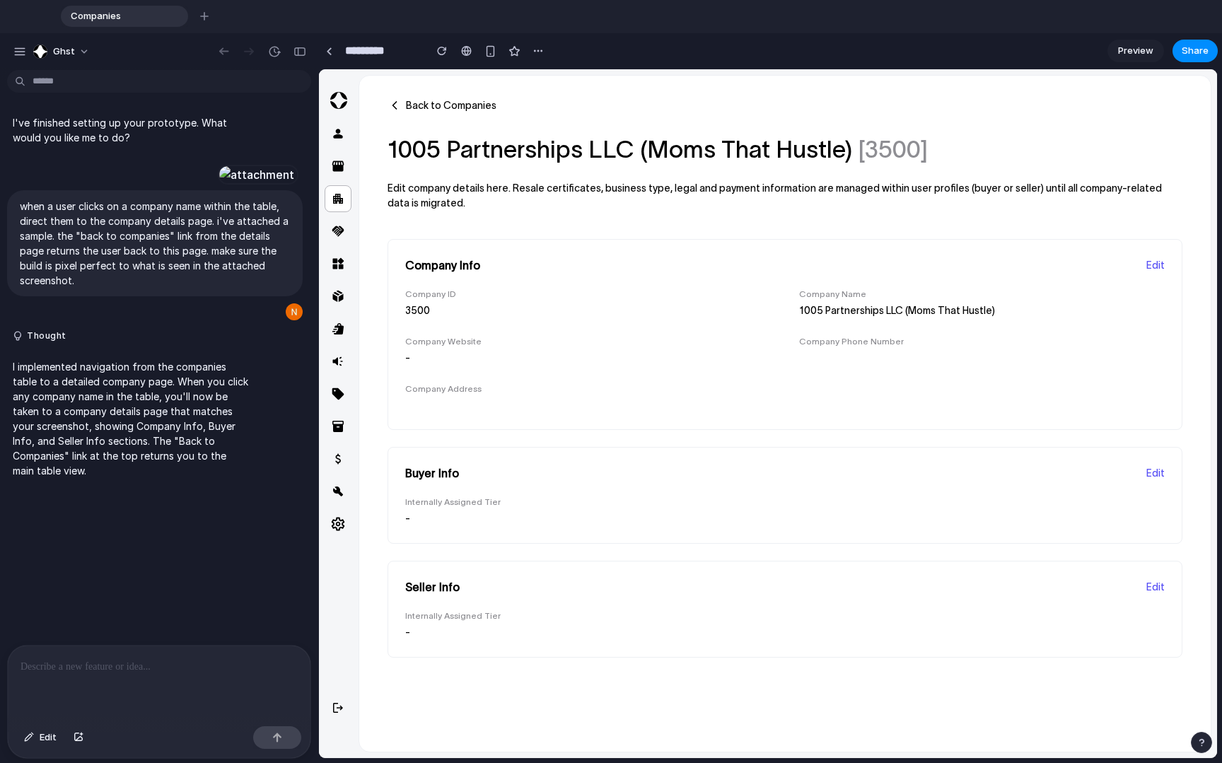
click at [92, 600] on div at bounding box center [159, 683] width 303 height 75
click at [221, 600] on p "**********" at bounding box center [157, 666] width 272 height 17
click at [269, 600] on p "**********" at bounding box center [157, 666] width 272 height 17
